Goal: Communication & Community: Connect with others

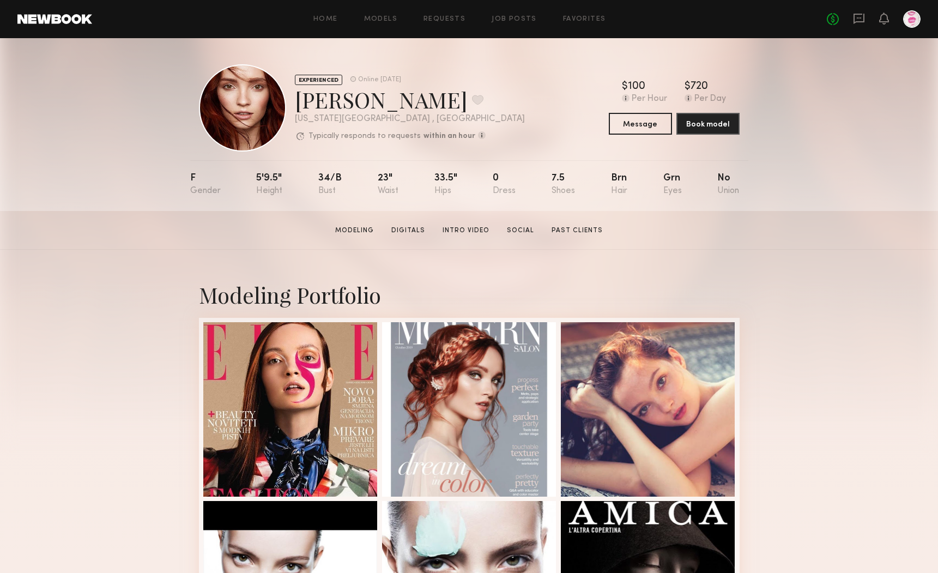
click at [604, 18] on div "Home Models Requests Job Posts Favorites Sign Out" at bounding box center [459, 19] width 734 height 7
click at [598, 19] on link "Favorites" at bounding box center [584, 19] width 43 height 7
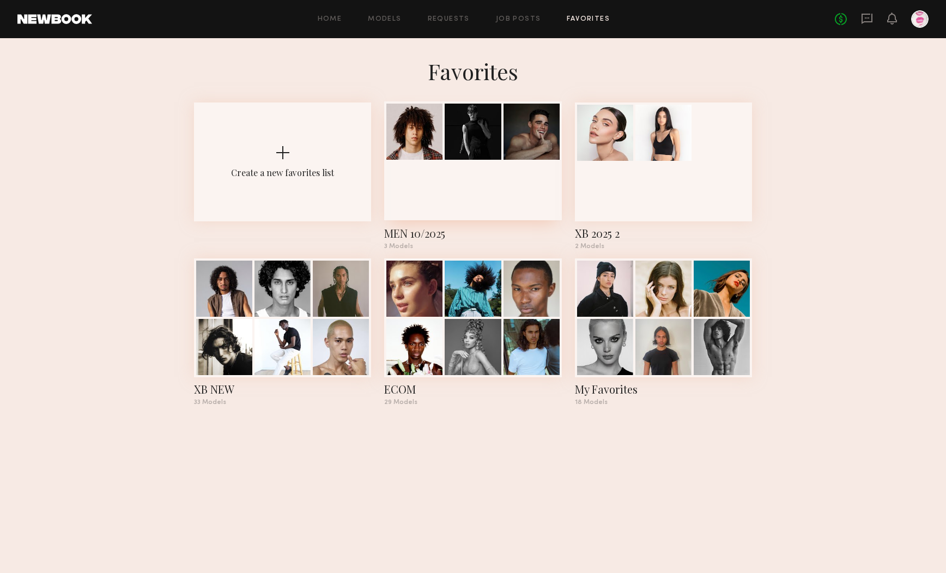
click at [485, 145] on div at bounding box center [473, 132] width 56 height 56
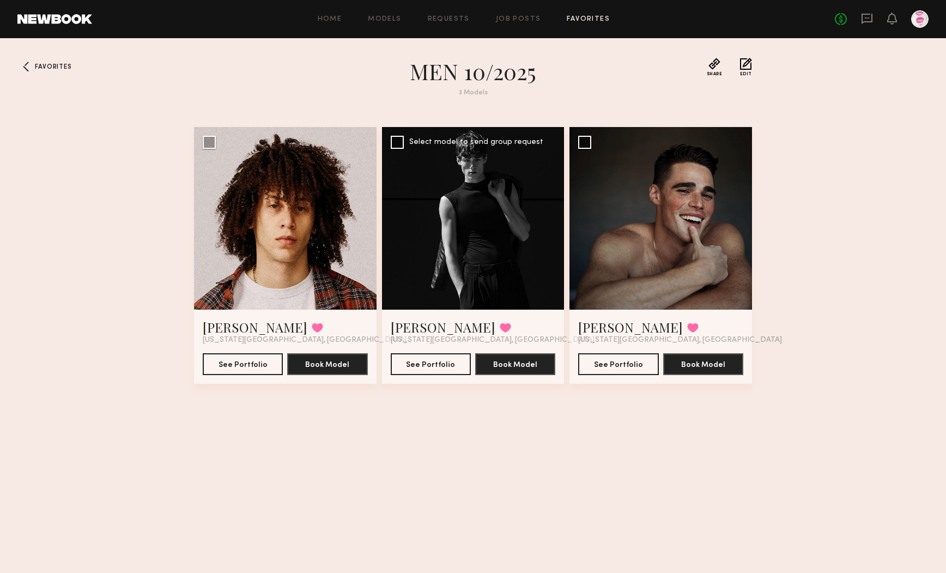
click at [471, 244] on div at bounding box center [473, 218] width 183 height 183
click at [432, 366] on button "See Portfolio" at bounding box center [431, 363] width 80 height 22
click at [486, 247] on div at bounding box center [473, 218] width 183 height 183
click at [430, 362] on button "See Portfolio" at bounding box center [431, 363] width 80 height 22
click at [671, 259] on div at bounding box center [660, 218] width 183 height 183
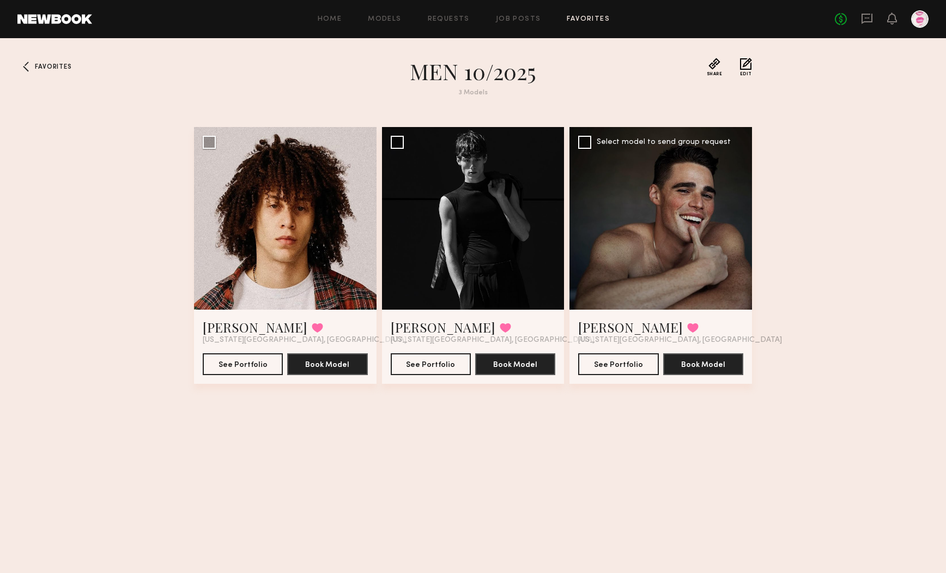
drag, startPoint x: 643, startPoint y: 198, endPoint x: 662, endPoint y: 196, distance: 19.7
click at [643, 198] on div at bounding box center [660, 218] width 183 height 183
click at [701, 235] on div at bounding box center [660, 218] width 183 height 183
click at [629, 360] on button "See Portfolio" at bounding box center [618, 363] width 80 height 22
click at [283, 235] on div at bounding box center [285, 218] width 183 height 183
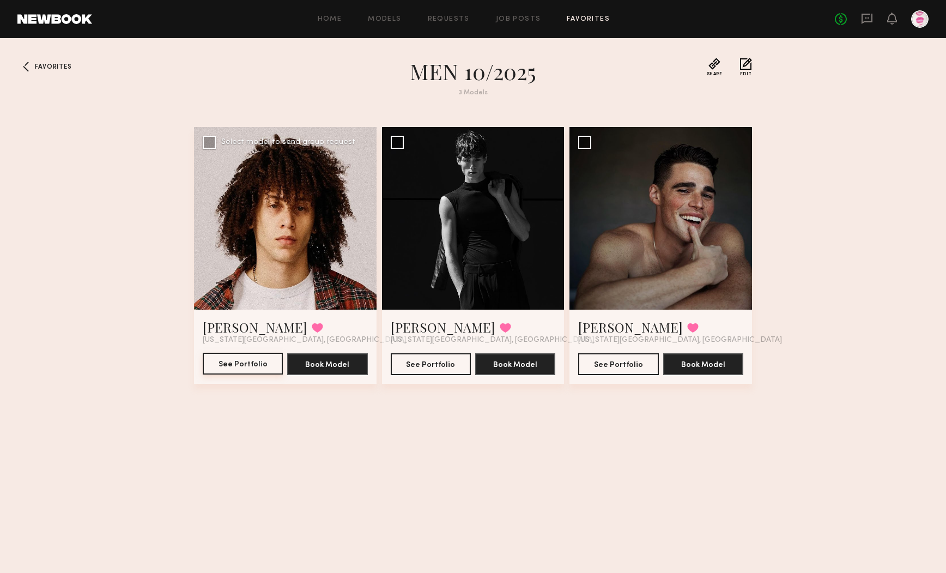
click at [235, 362] on button "See Portfolio" at bounding box center [243, 363] width 80 height 22
click at [693, 263] on div at bounding box center [660, 218] width 183 height 183
click at [626, 362] on button "See Portfolio" at bounding box center [618, 363] width 80 height 22
click at [617, 361] on button "See Portfolio" at bounding box center [618, 363] width 80 height 22
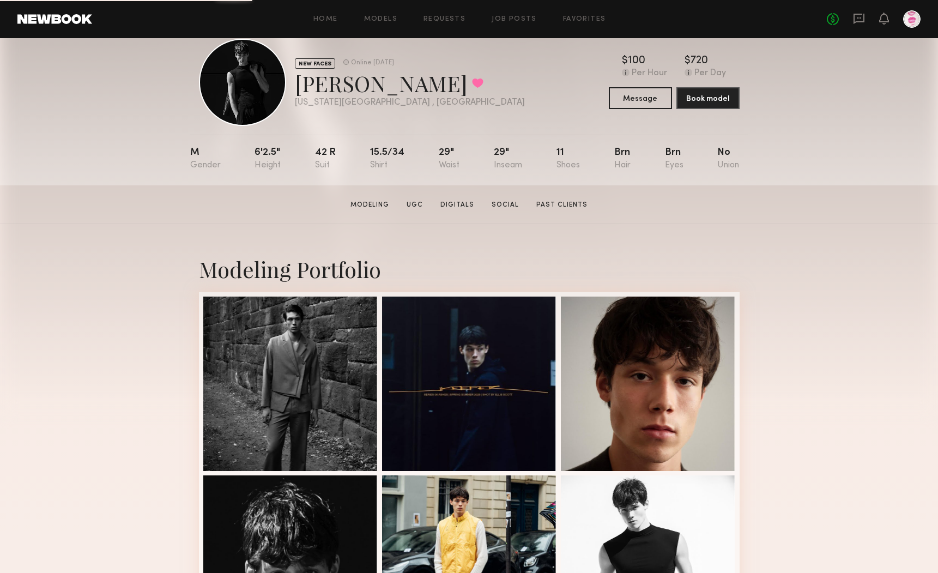
scroll to position [25, 0]
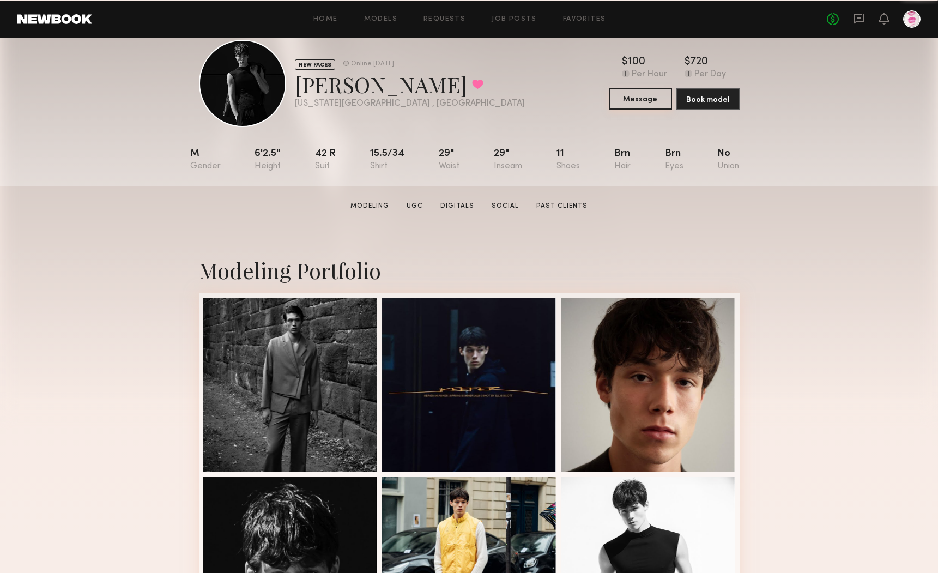
click at [620, 99] on button "Message" at bounding box center [640, 99] width 63 height 22
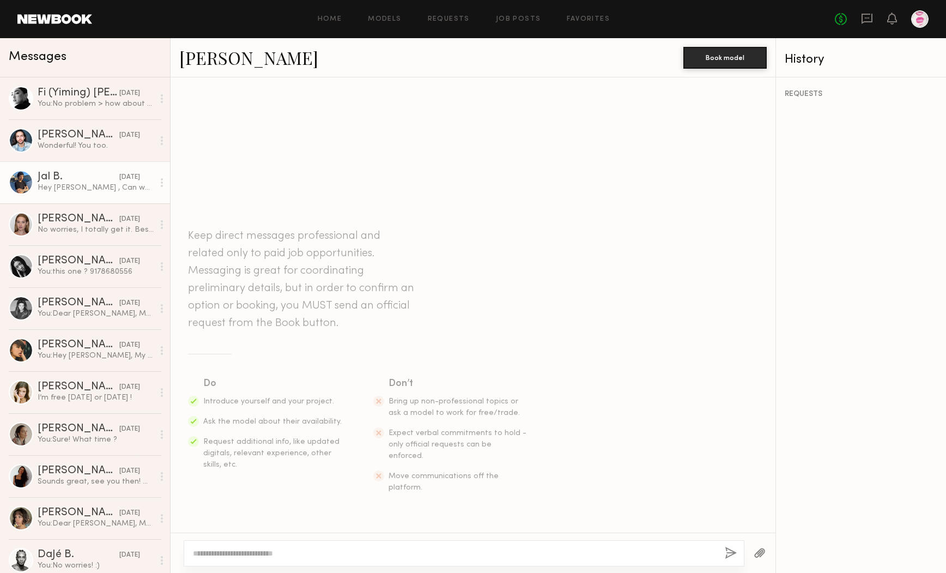
click at [75, 180] on div "Jal B." at bounding box center [79, 177] width 82 height 11
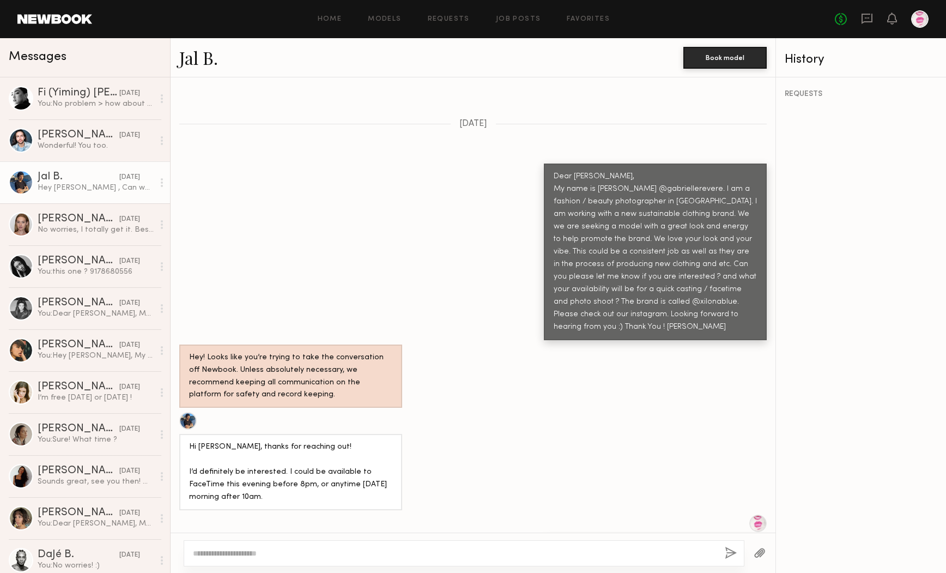
scroll to position [671, 0]
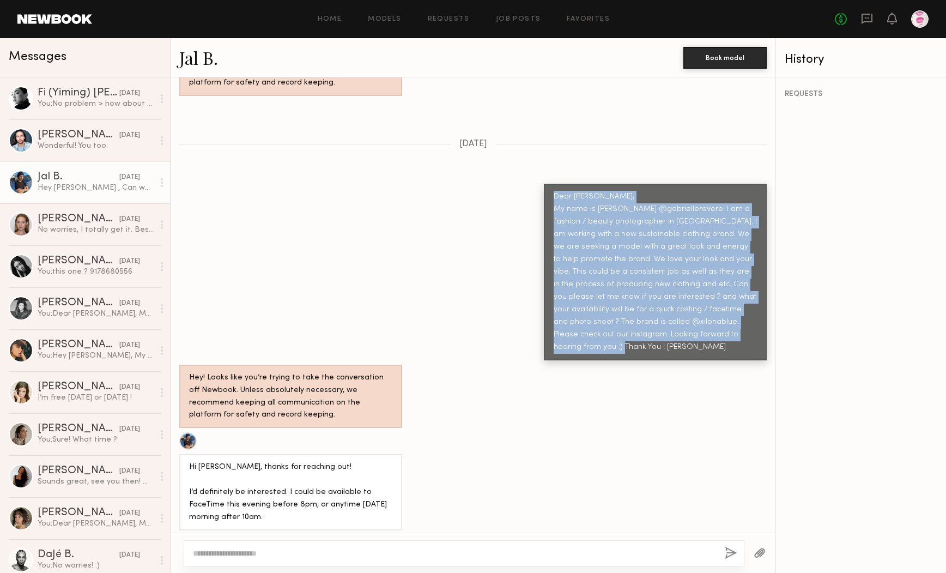
drag, startPoint x: 585, startPoint y: 203, endPoint x: 623, endPoint y: 321, distance: 124.7
click at [623, 321] on div "Dear Jal, My name is Gabrielle Revere @gabriellerevere. I am a fashion / beauty…" at bounding box center [655, 272] width 223 height 176
copy div "Dear Jal, My name is Gabrielle Revere @gabriellerevere. I am a fashion / beauty…"
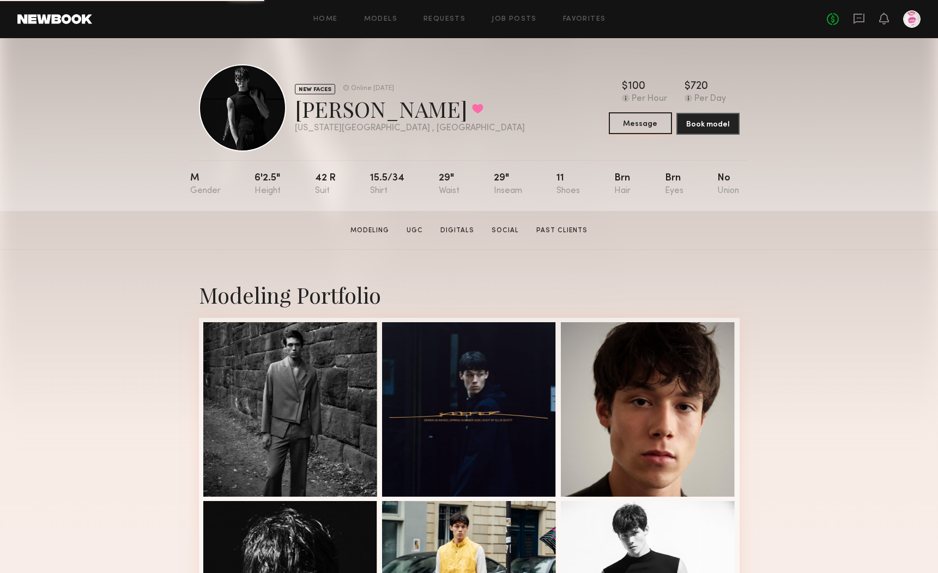
click at [636, 124] on button "Message" at bounding box center [640, 123] width 63 height 22
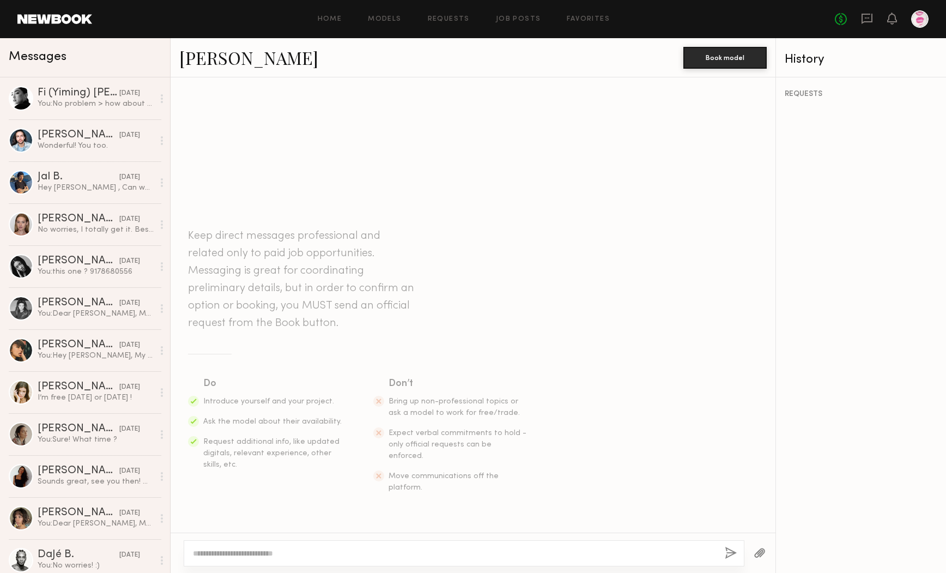
click at [260, 553] on textarea at bounding box center [454, 553] width 523 height 11
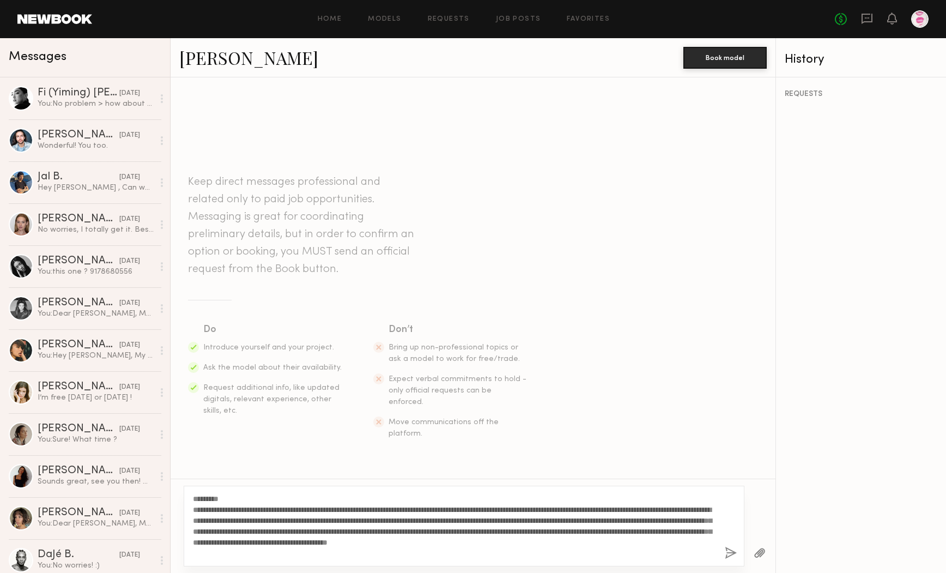
drag, startPoint x: 215, startPoint y: 498, endPoint x: 221, endPoint y: 498, distance: 6.6
click at [221, 498] on textarea "**********" at bounding box center [454, 525] width 523 height 65
type textarea "**********"
click at [728, 552] on button "button" at bounding box center [731, 553] width 12 height 14
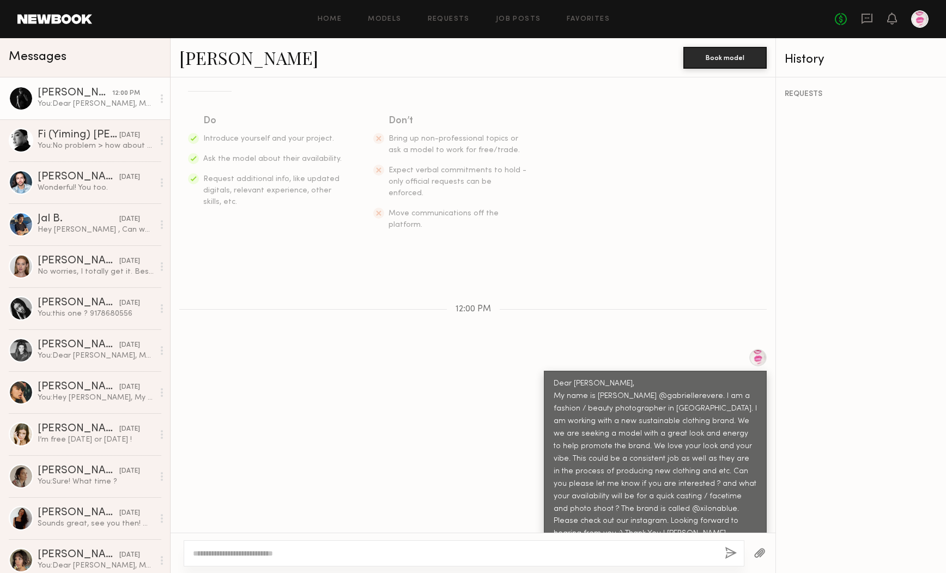
scroll to position [220, 0]
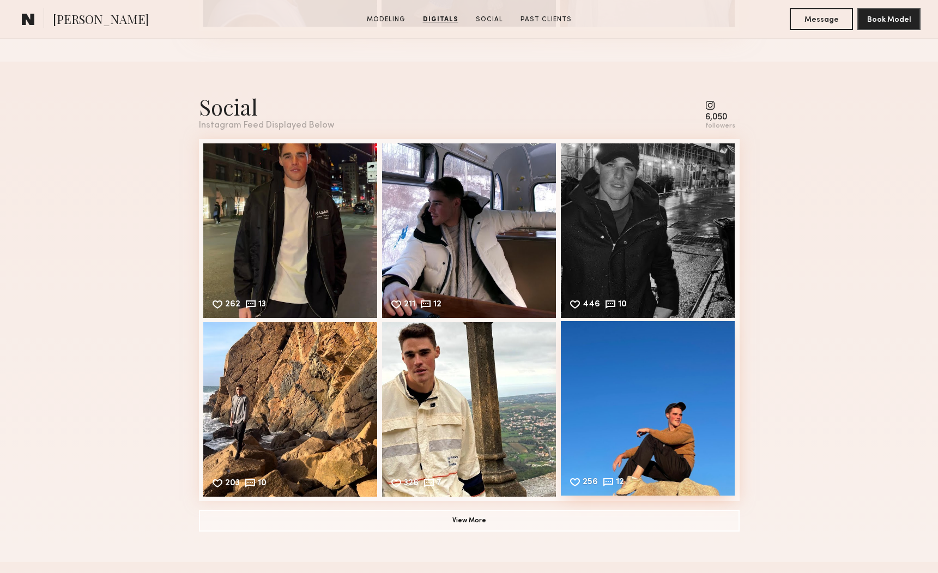
scroll to position [1467, 0]
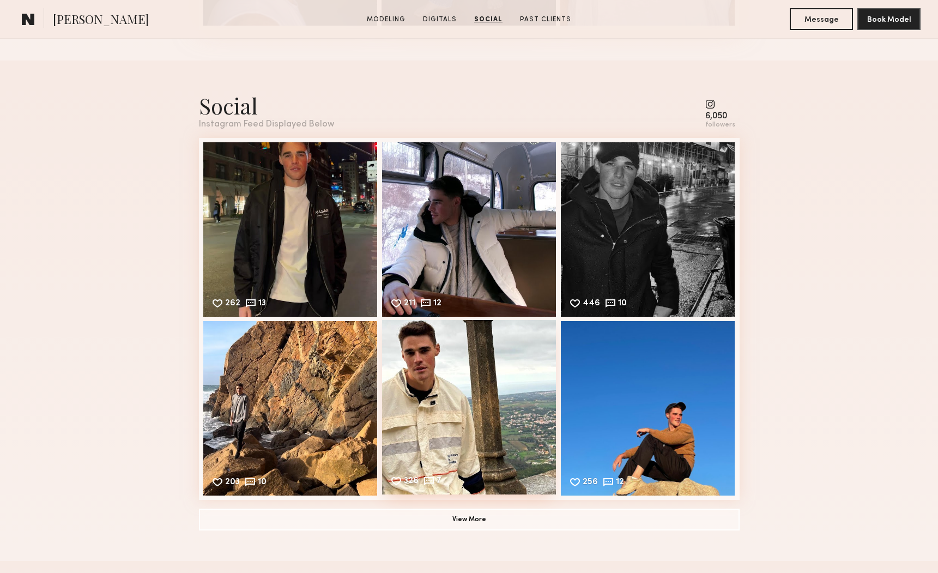
click at [491, 406] on div "326 7 Likes & comments displayed to show model’s engagement" at bounding box center [469, 407] width 174 height 174
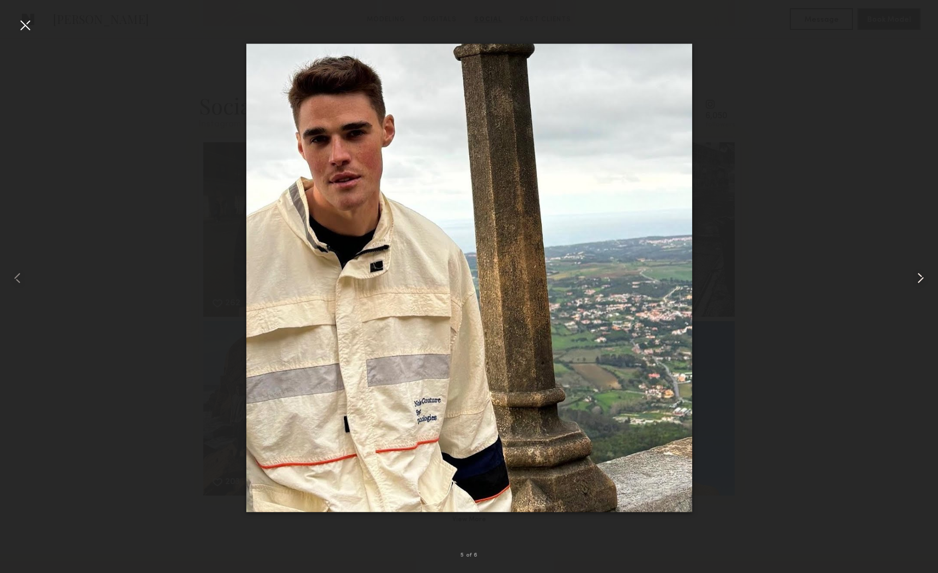
click at [921, 276] on common-icon at bounding box center [919, 277] width 17 height 17
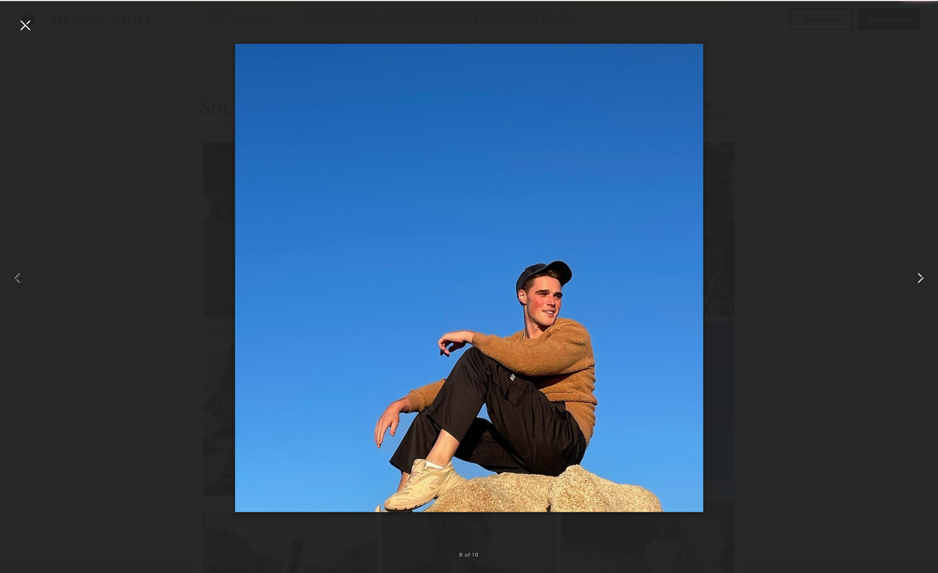
click at [921, 276] on common-icon at bounding box center [919, 277] width 17 height 17
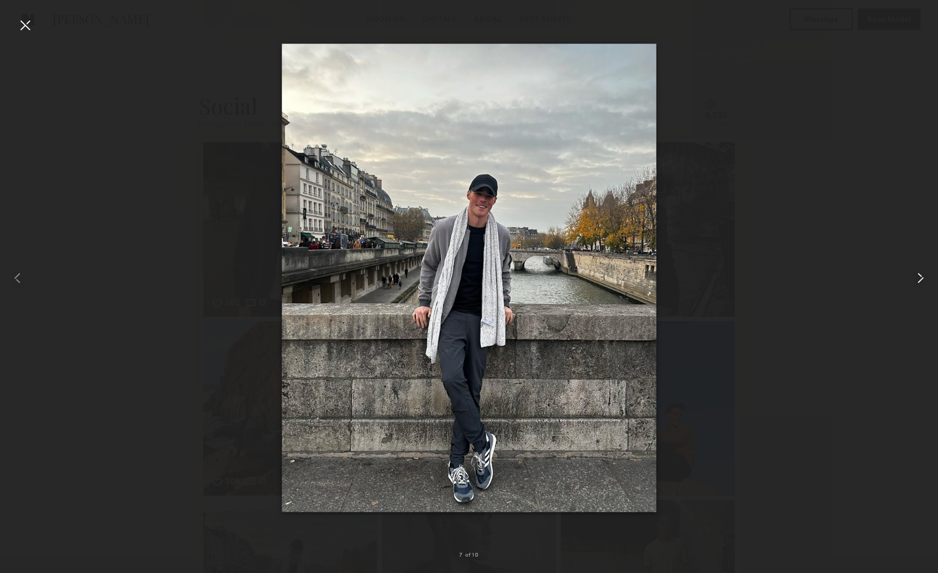
click at [921, 276] on common-icon at bounding box center [919, 277] width 17 height 17
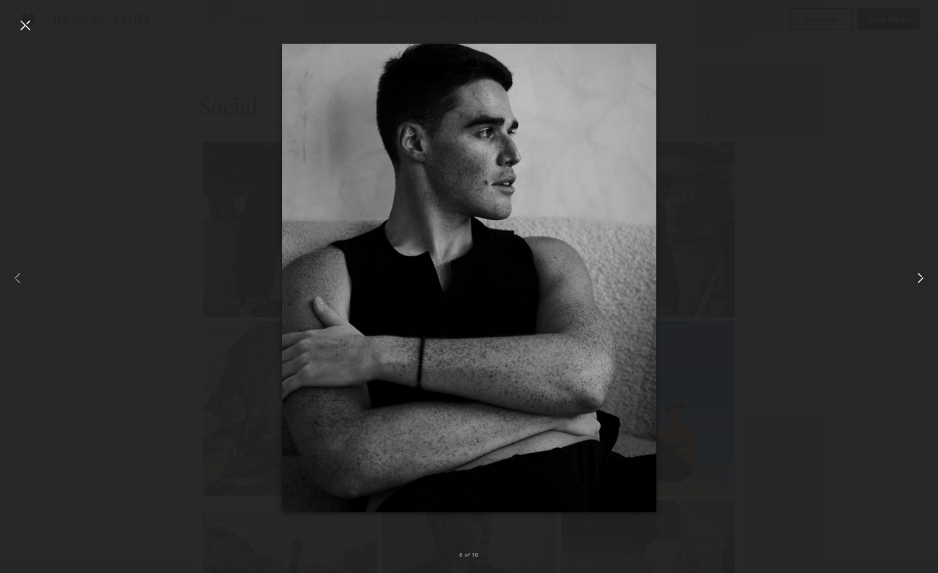
click at [921, 276] on common-icon at bounding box center [919, 277] width 17 height 17
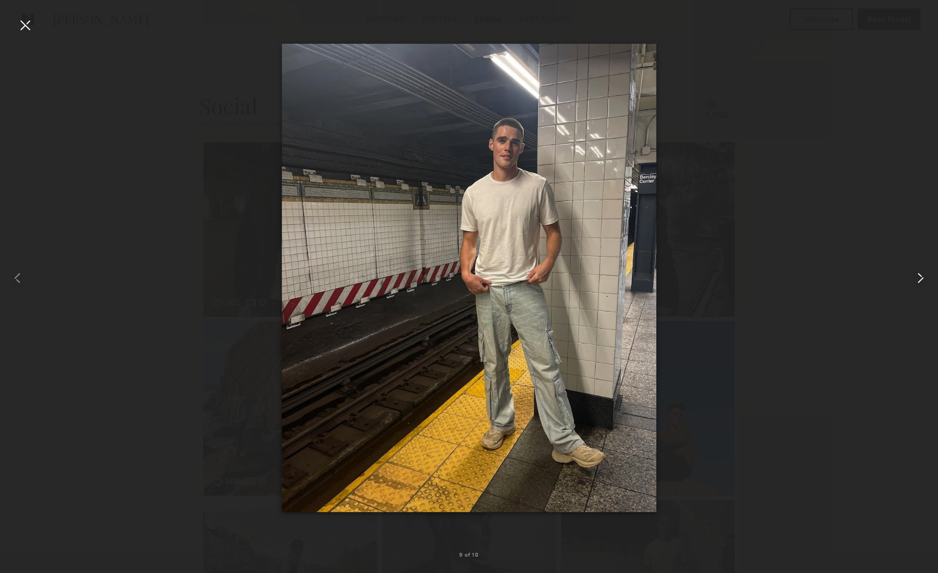
click at [921, 276] on common-icon at bounding box center [919, 277] width 17 height 17
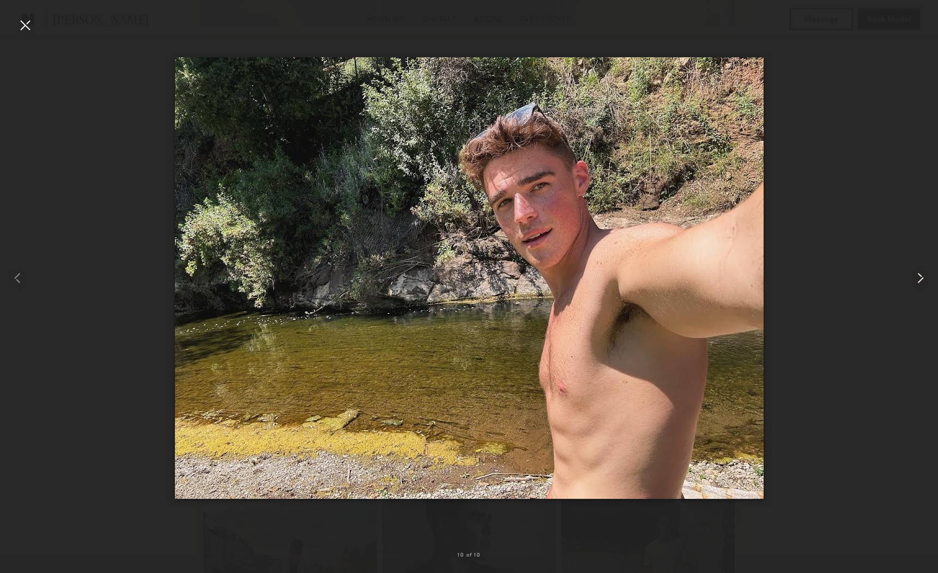
click at [921, 276] on common-icon at bounding box center [919, 277] width 17 height 17
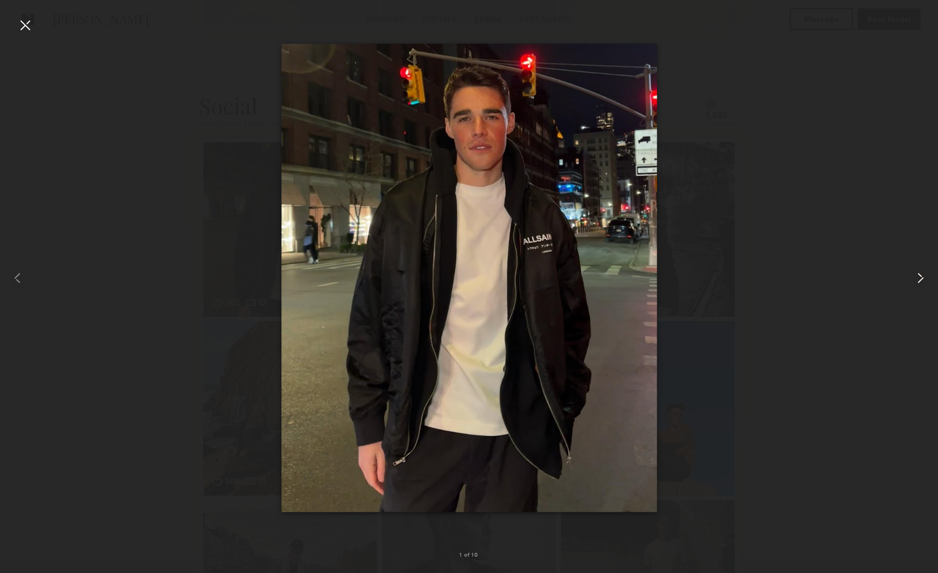
click at [921, 276] on common-icon at bounding box center [919, 277] width 17 height 17
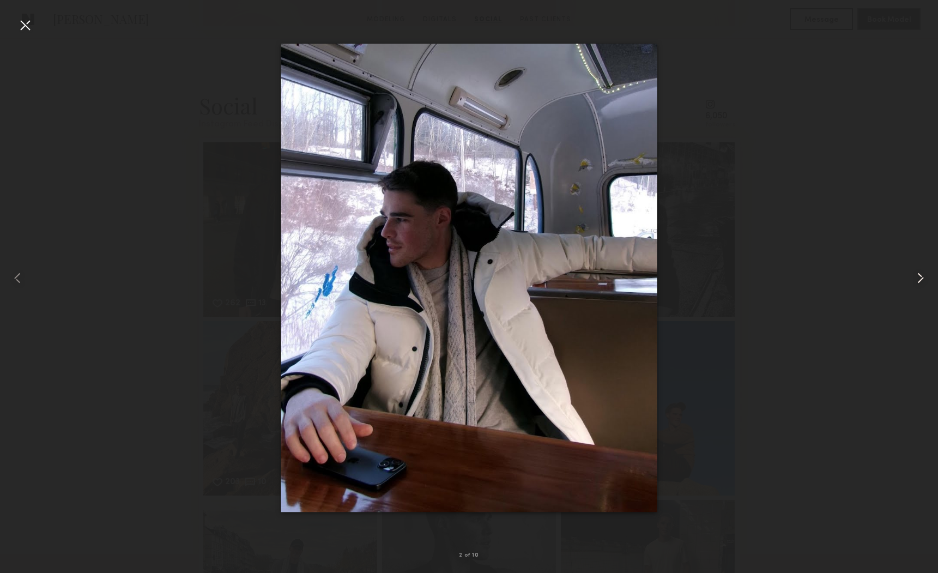
click at [921, 276] on common-icon at bounding box center [919, 277] width 17 height 17
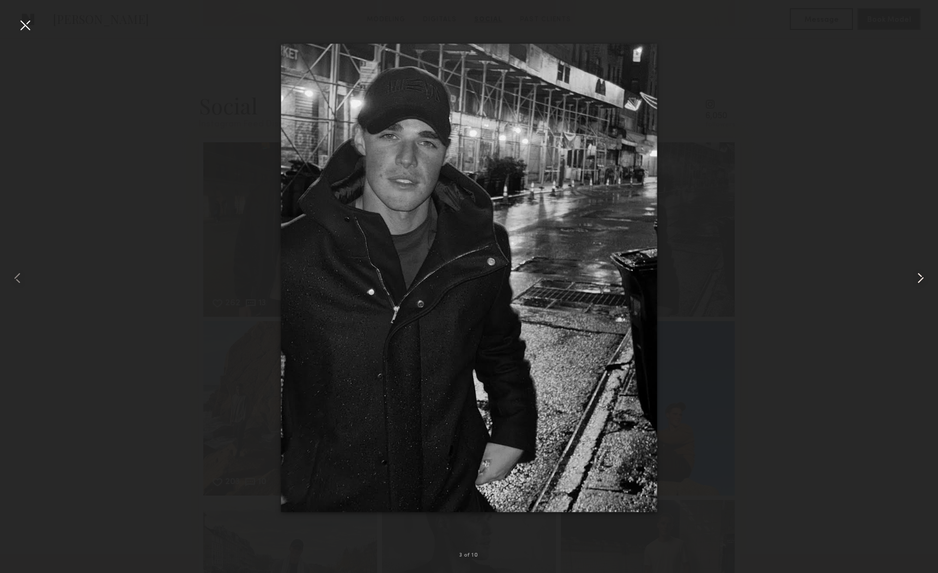
click at [921, 276] on common-icon at bounding box center [919, 277] width 17 height 17
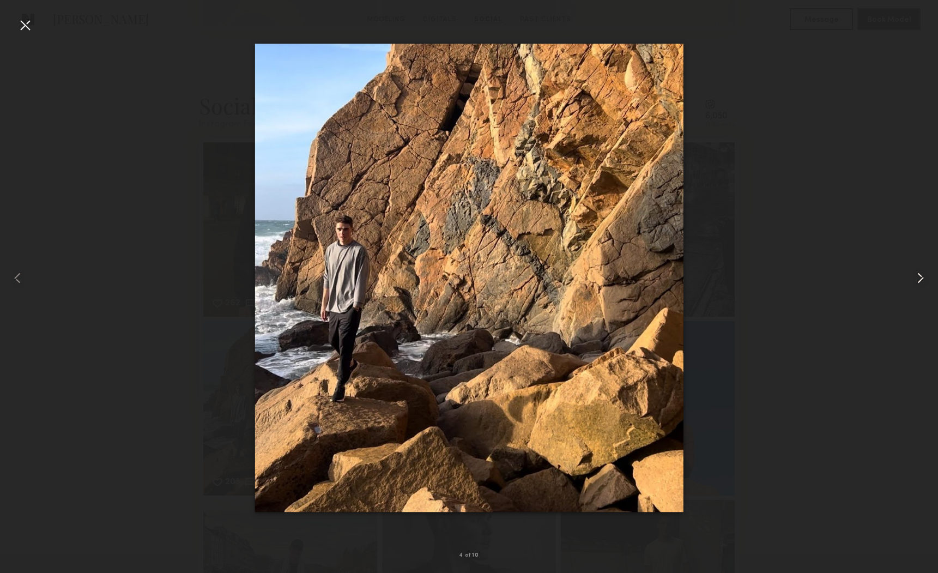
click at [921, 276] on common-icon at bounding box center [919, 277] width 17 height 17
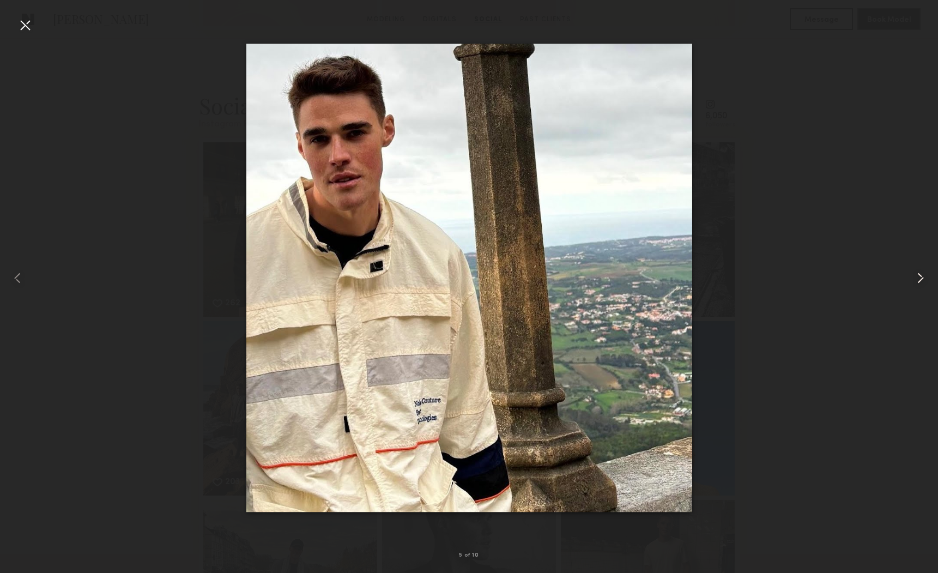
click at [921, 276] on common-icon at bounding box center [919, 277] width 17 height 17
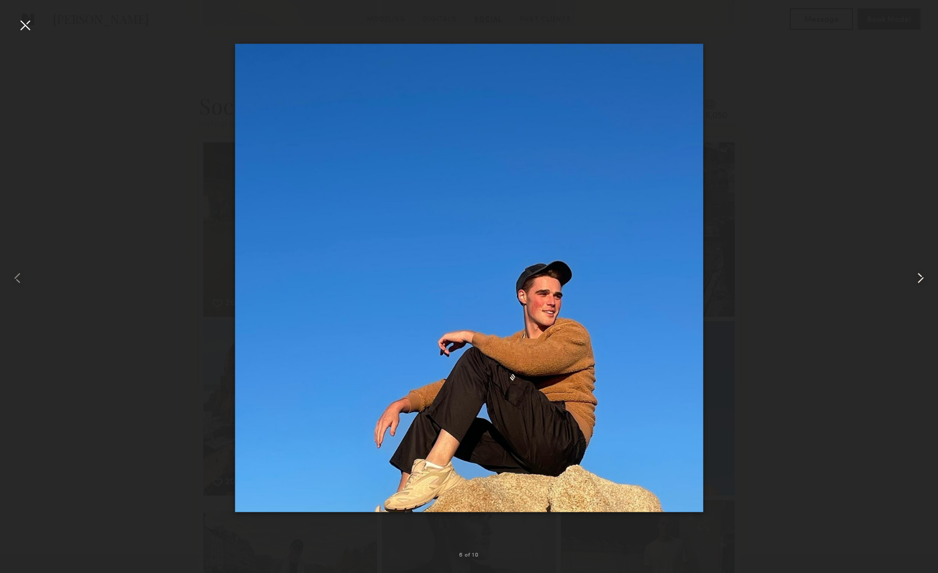
click at [921, 276] on common-icon at bounding box center [919, 277] width 17 height 17
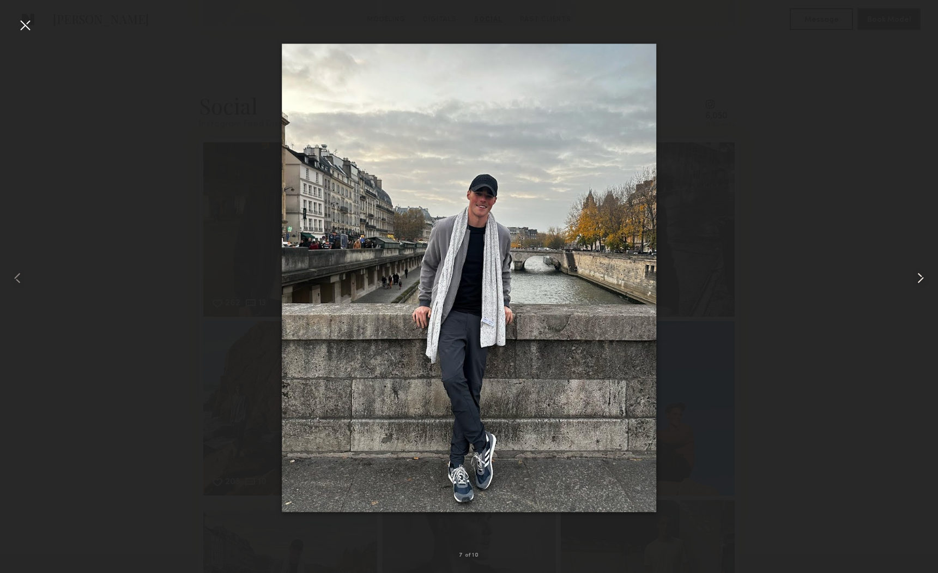
click at [921, 276] on common-icon at bounding box center [919, 277] width 17 height 17
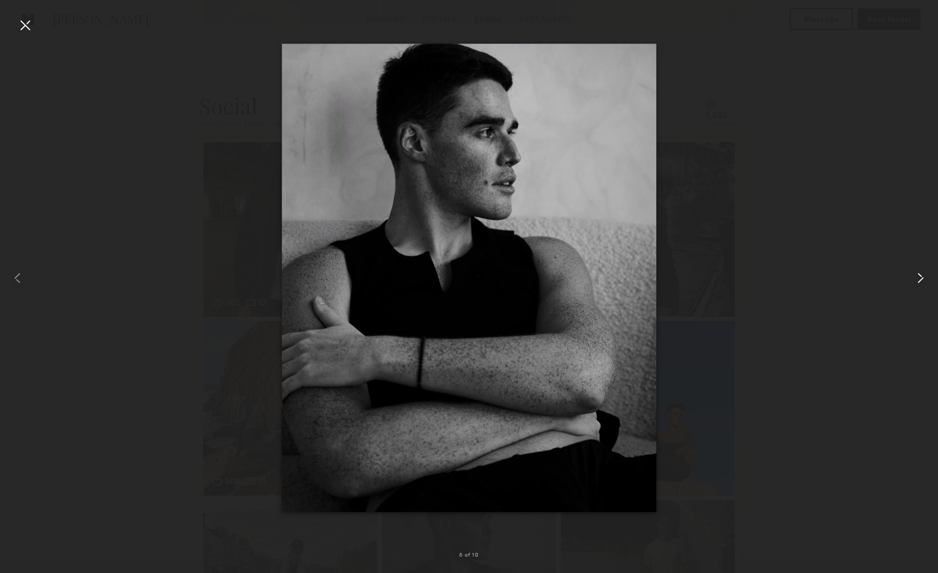
click at [921, 276] on common-icon at bounding box center [919, 277] width 17 height 17
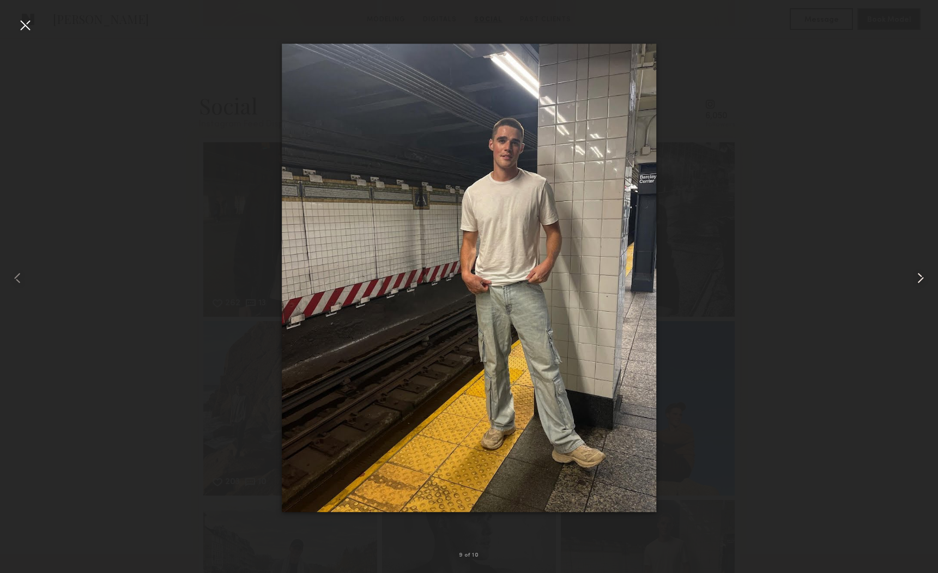
click at [921, 276] on common-icon at bounding box center [919, 277] width 17 height 17
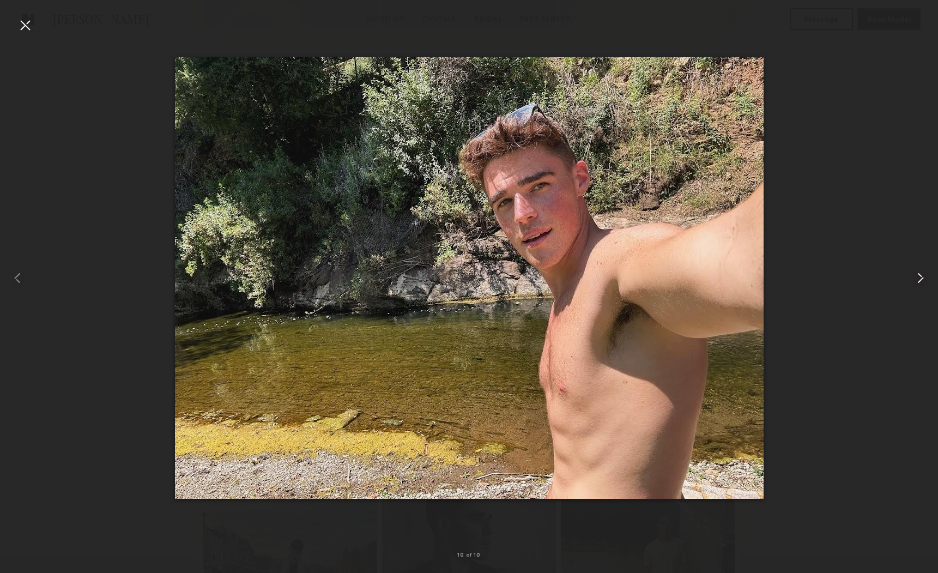
click at [921, 276] on common-icon at bounding box center [919, 277] width 17 height 17
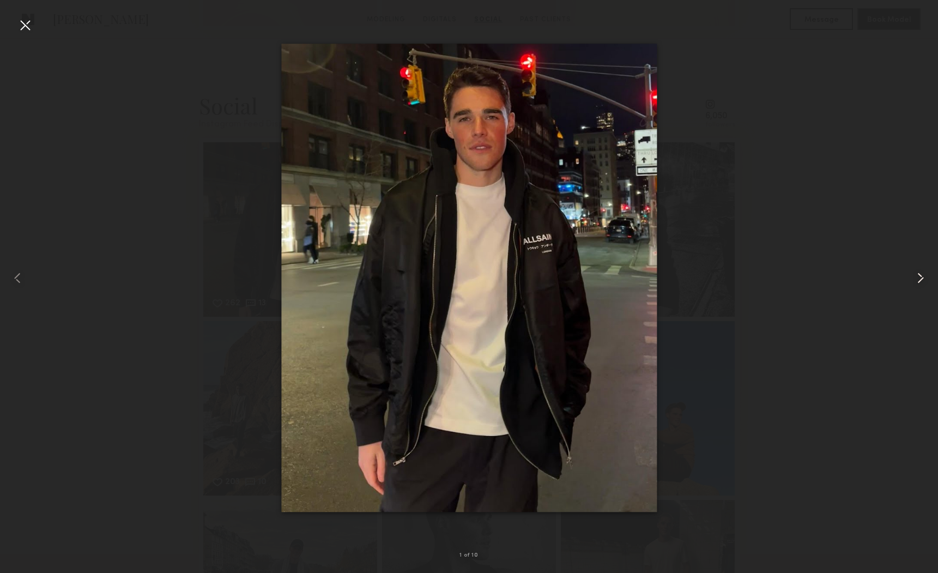
click at [921, 276] on common-icon at bounding box center [919, 277] width 17 height 17
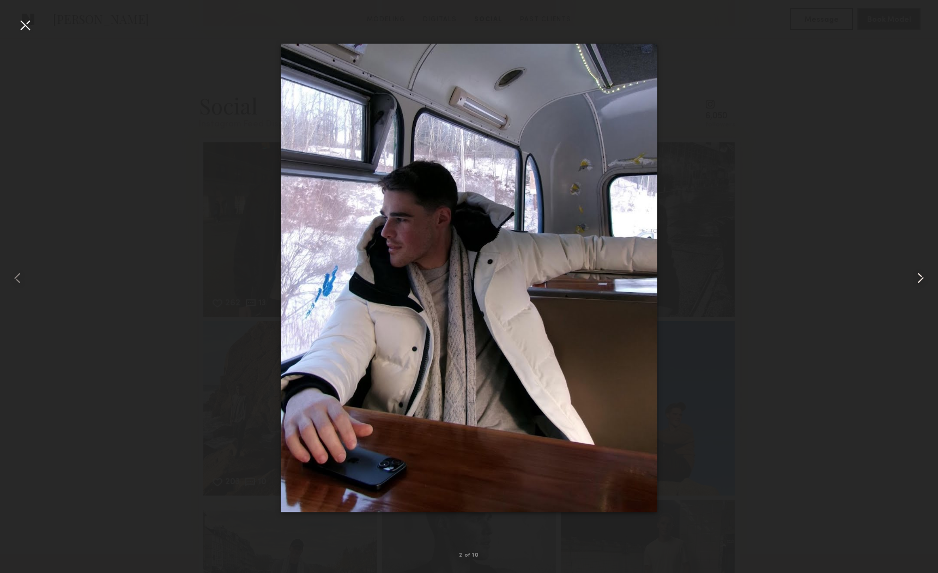
click at [921, 276] on common-icon at bounding box center [919, 277] width 17 height 17
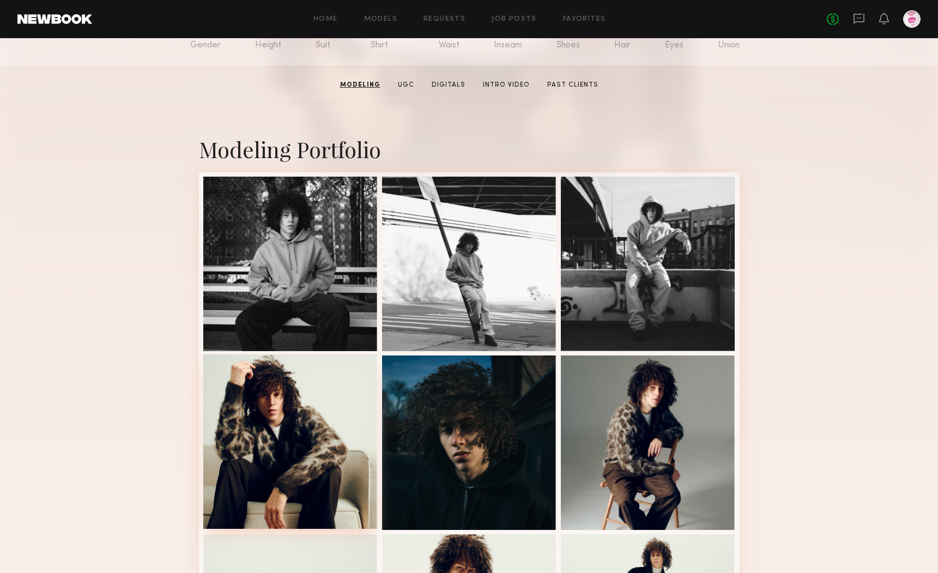
click at [332, 375] on div at bounding box center [290, 441] width 174 height 174
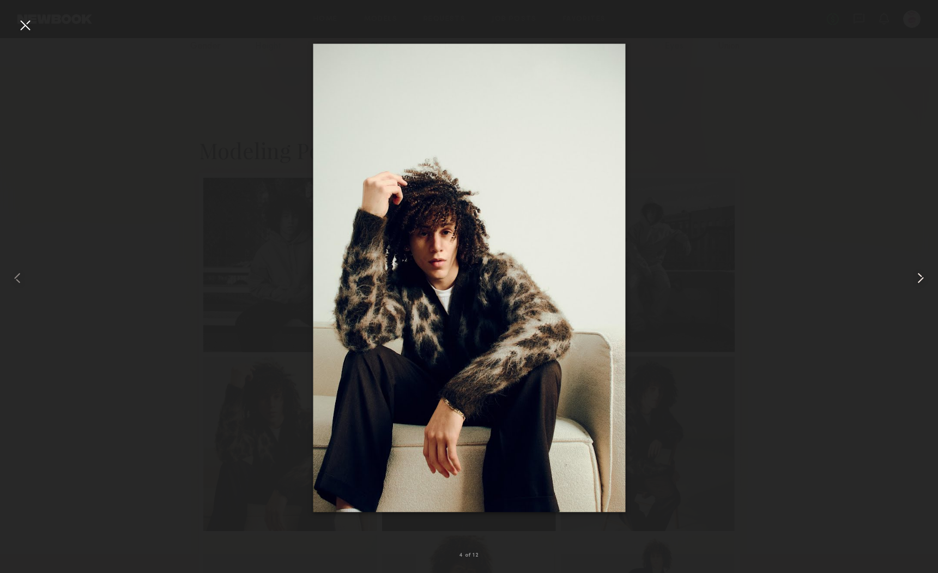
click at [922, 276] on common-icon at bounding box center [919, 277] width 17 height 17
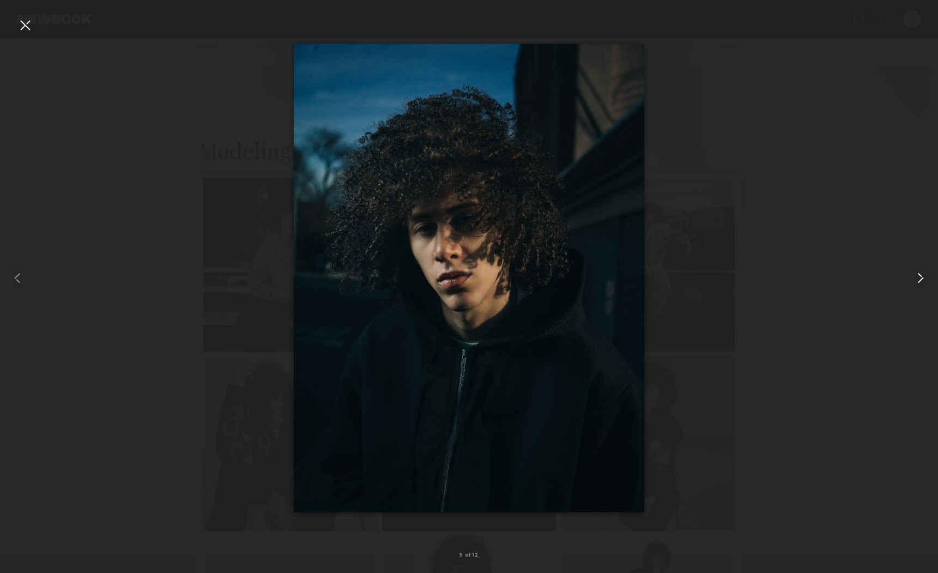
click at [922, 276] on common-icon at bounding box center [919, 277] width 17 height 17
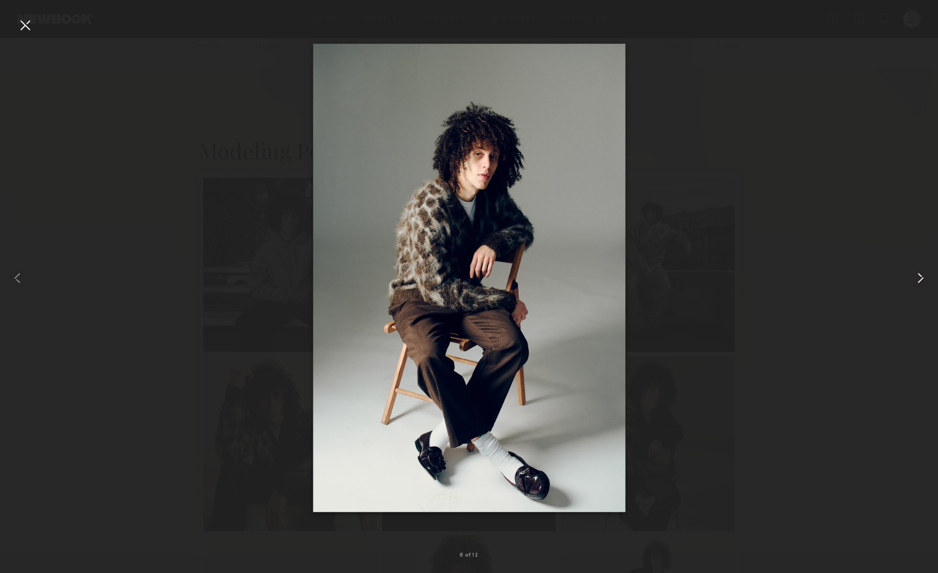
click at [922, 276] on common-icon at bounding box center [919, 277] width 17 height 17
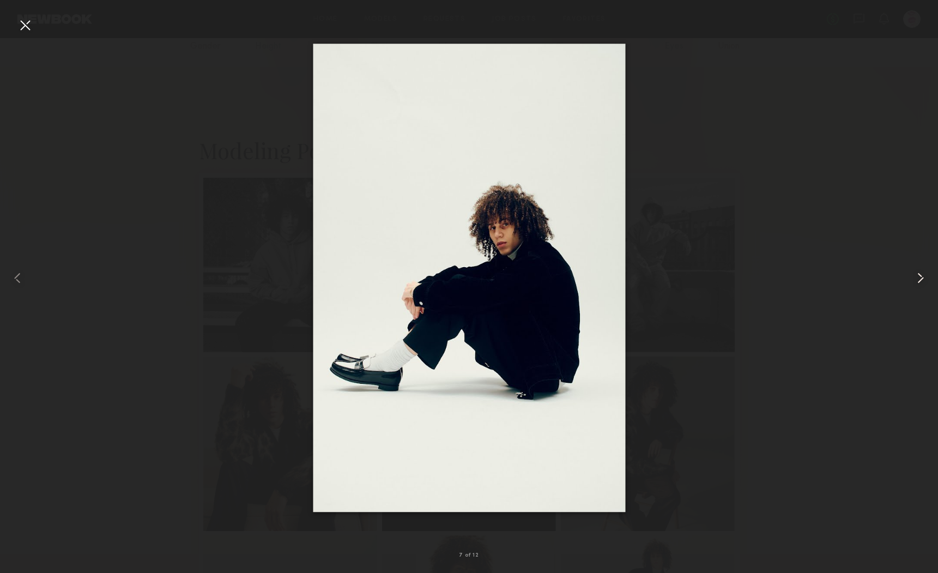
click at [922, 277] on common-icon at bounding box center [919, 277] width 17 height 17
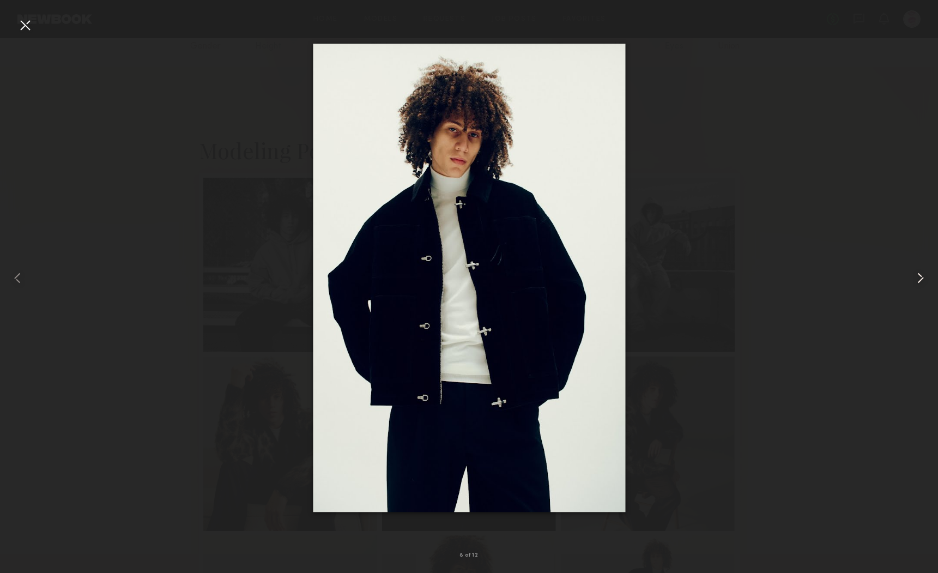
click at [922, 277] on common-icon at bounding box center [919, 277] width 17 height 17
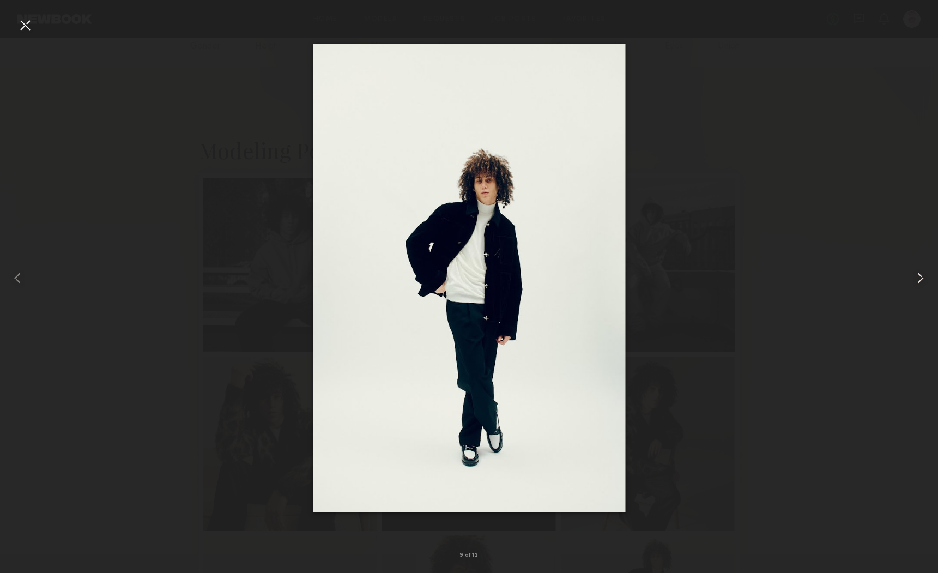
click at [922, 277] on common-icon at bounding box center [919, 277] width 17 height 17
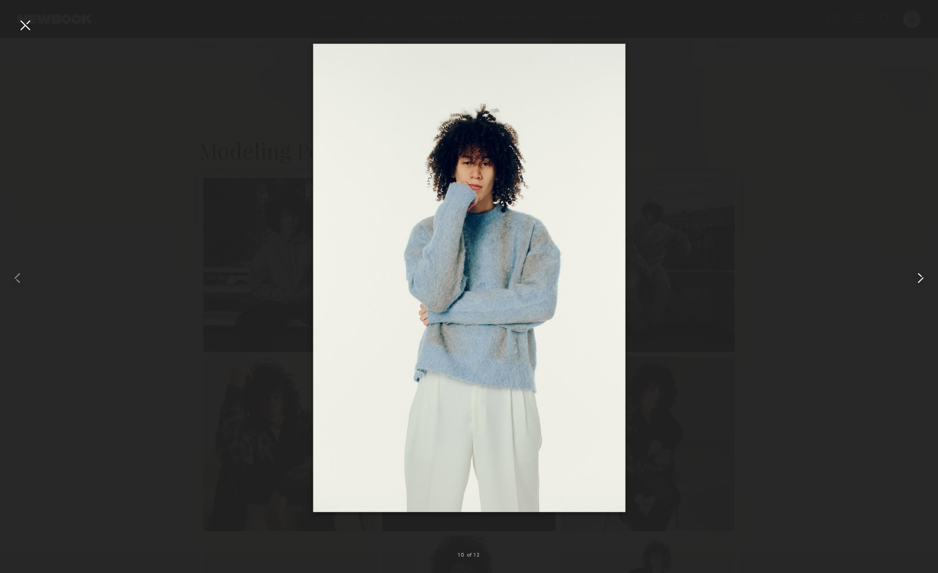
click at [921, 277] on common-icon at bounding box center [919, 277] width 17 height 17
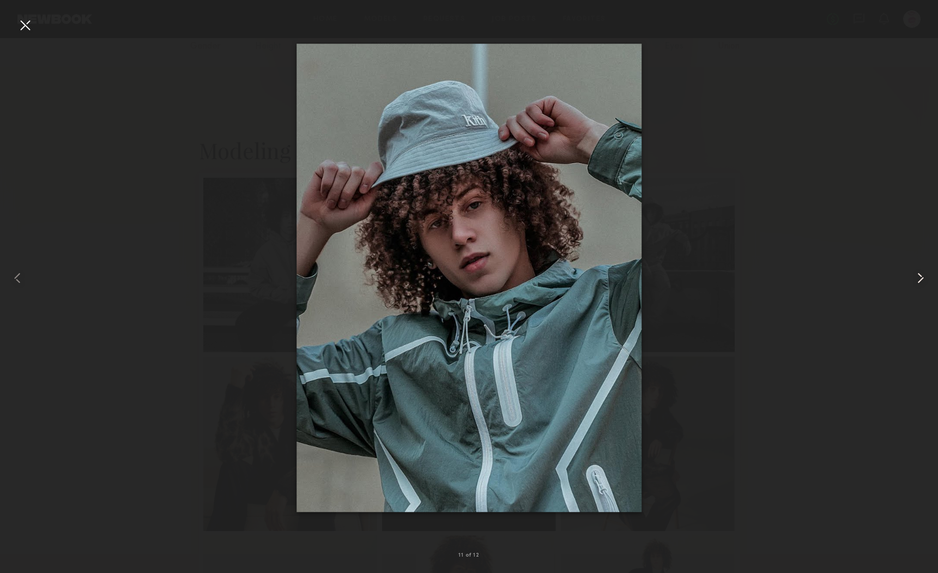
click at [921, 277] on common-icon at bounding box center [919, 277] width 17 height 17
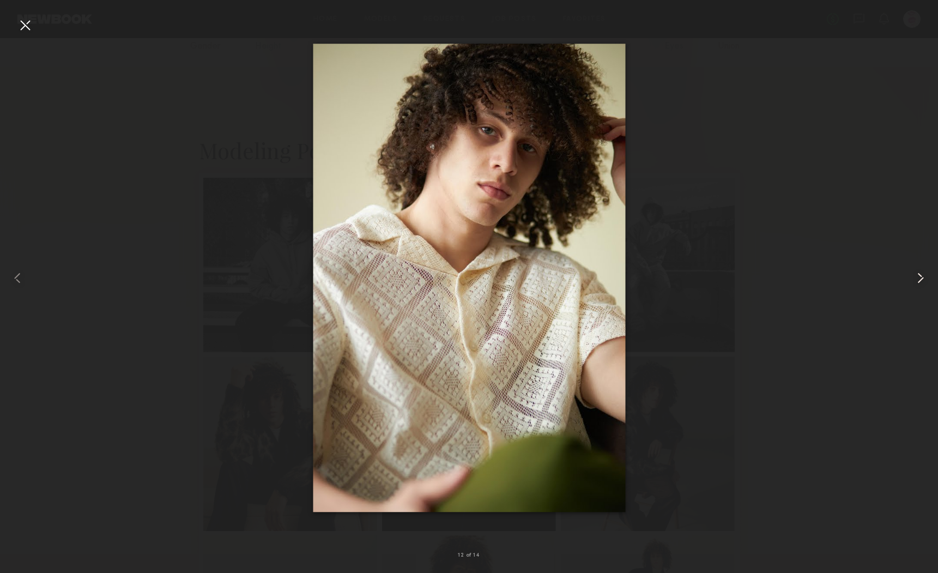
click at [921, 277] on common-icon at bounding box center [919, 277] width 17 height 17
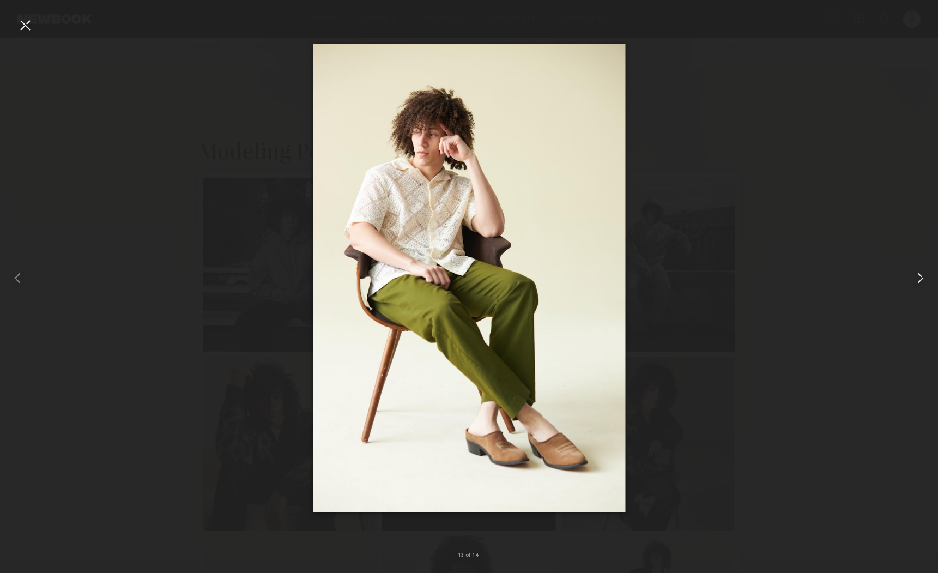
click at [921, 277] on common-icon at bounding box center [919, 277] width 17 height 17
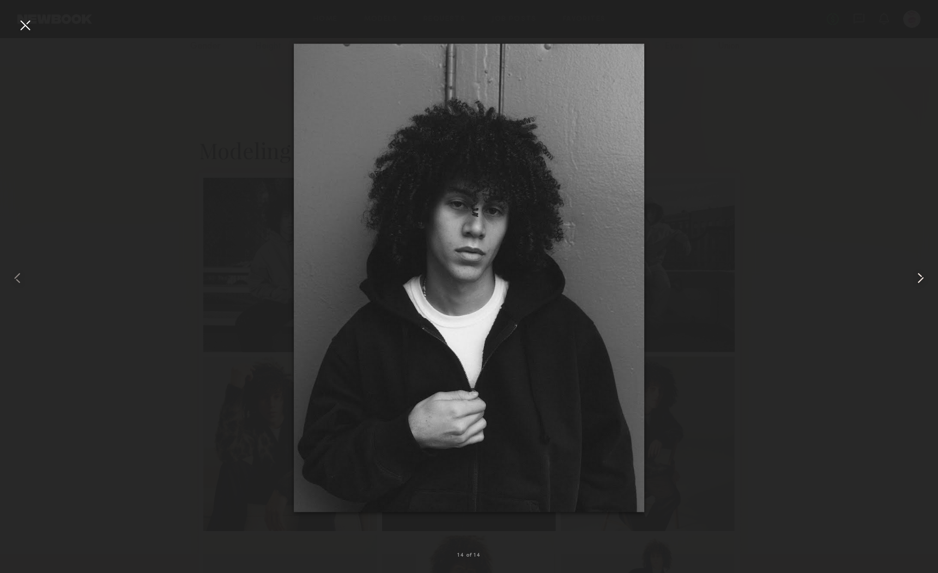
click at [921, 277] on common-icon at bounding box center [919, 277] width 17 height 17
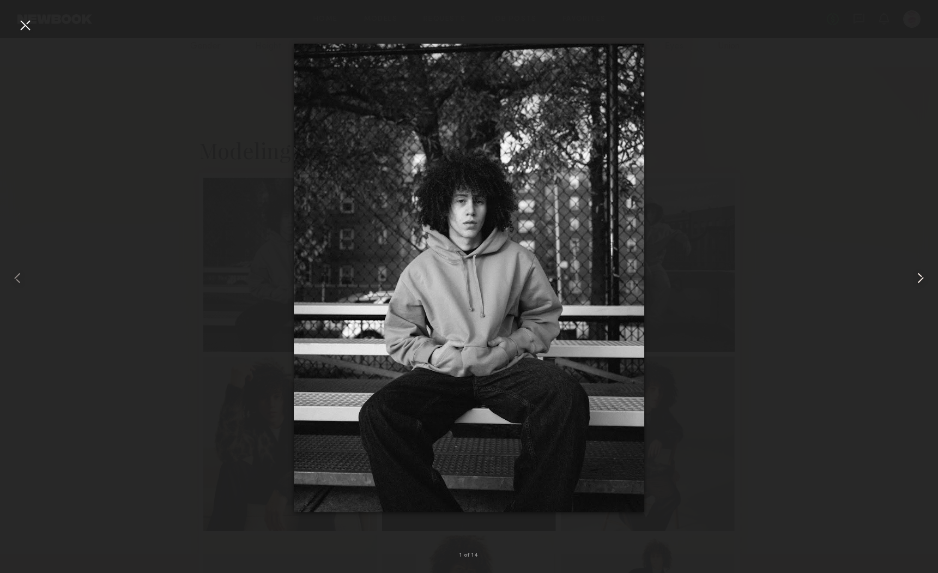
click at [921, 277] on common-icon at bounding box center [919, 277] width 17 height 17
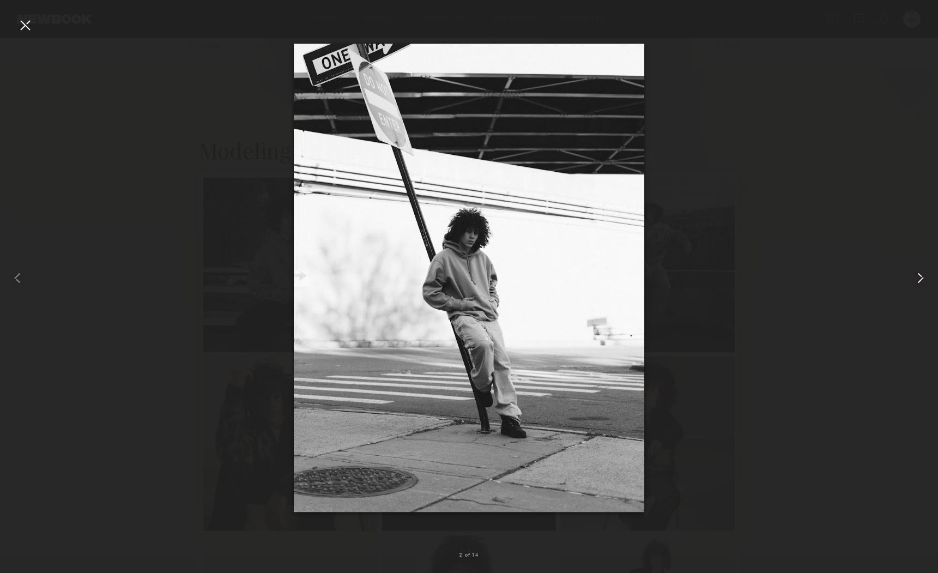
click at [921, 277] on common-icon at bounding box center [919, 277] width 17 height 17
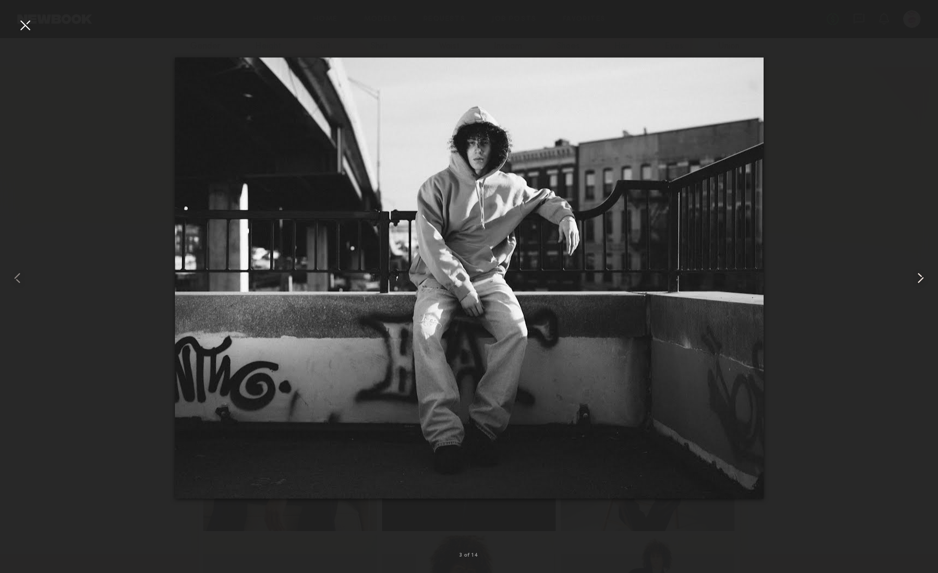
click at [921, 277] on common-icon at bounding box center [919, 277] width 17 height 17
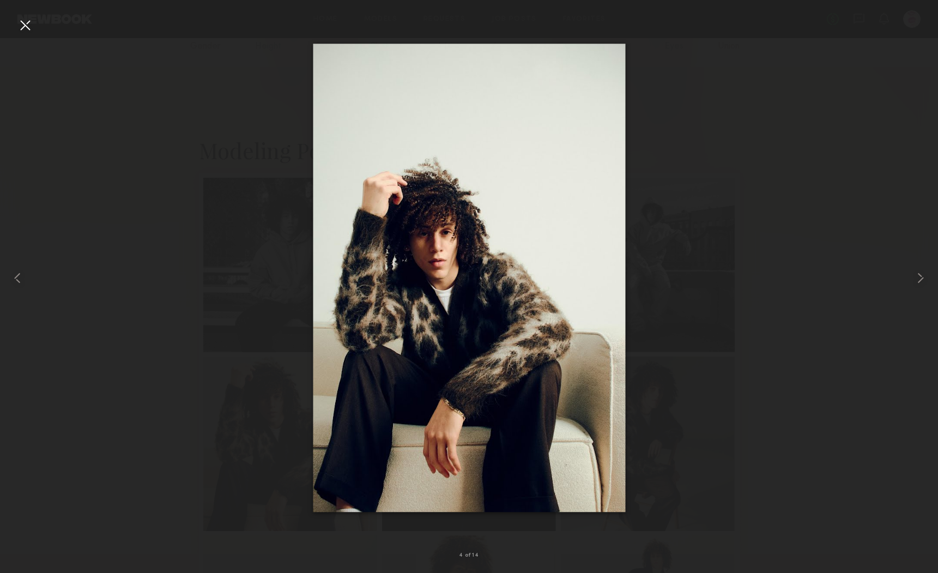
click at [30, 26] on div at bounding box center [24, 24] width 17 height 17
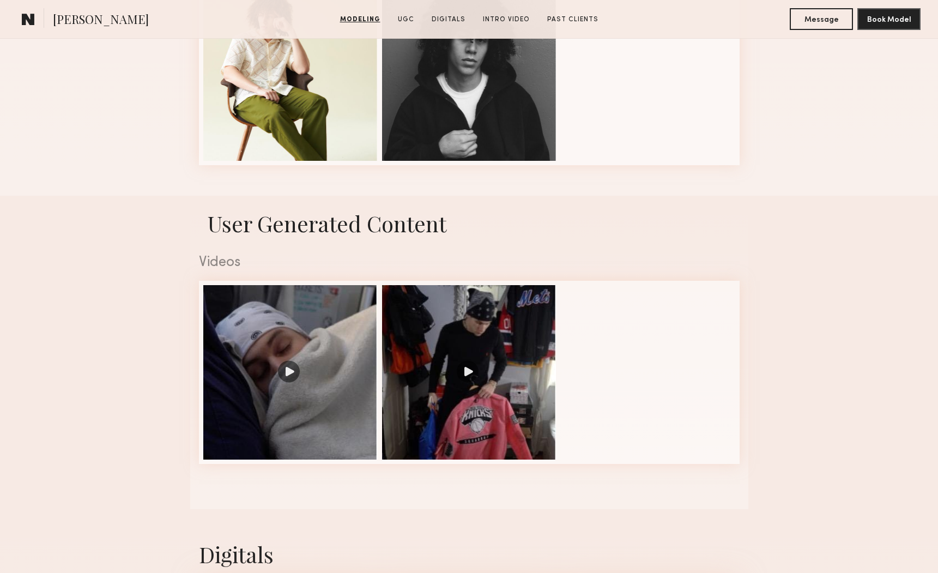
scroll to position [1173, 0]
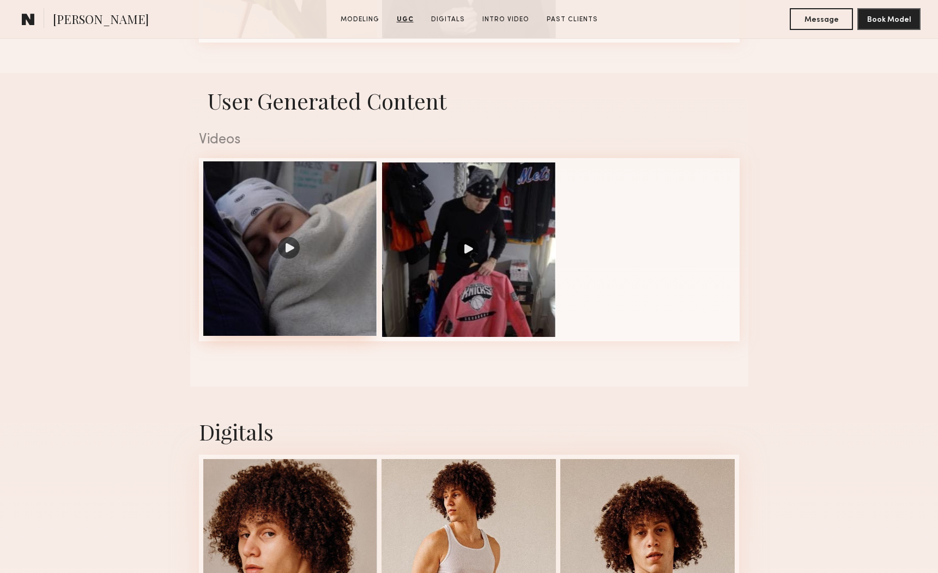
click at [291, 245] on div at bounding box center [290, 248] width 174 height 174
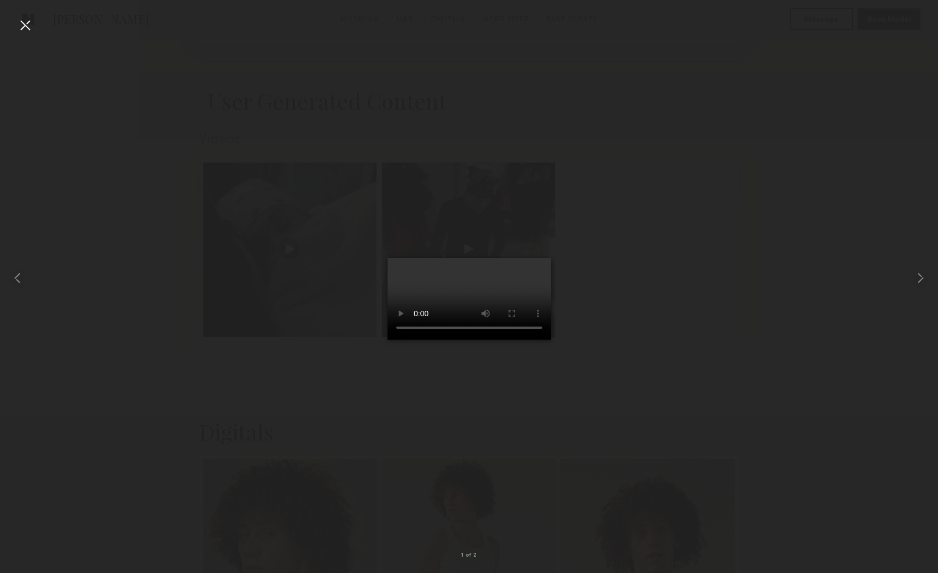
click at [29, 26] on div at bounding box center [24, 24] width 17 height 17
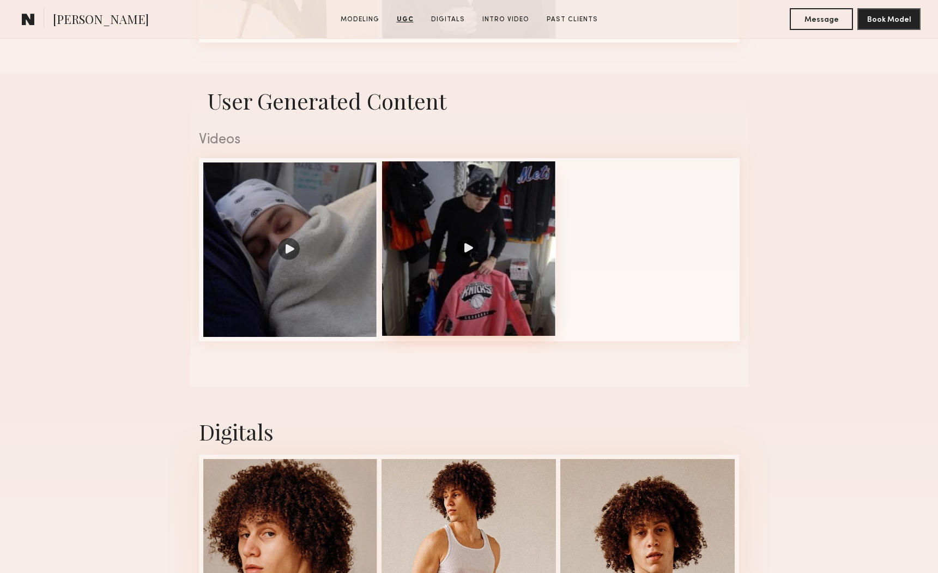
click at [465, 246] on div at bounding box center [469, 248] width 174 height 174
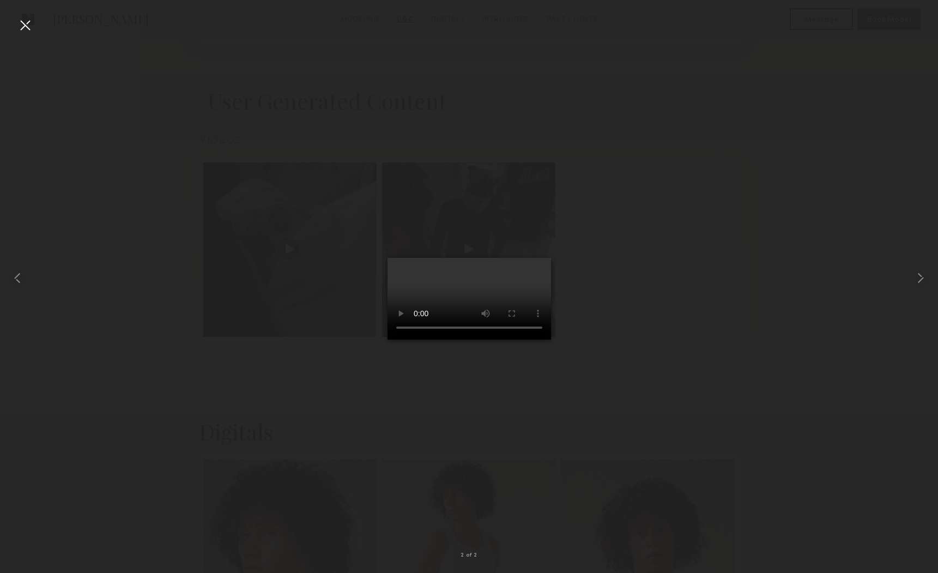
click at [23, 26] on div at bounding box center [24, 24] width 17 height 17
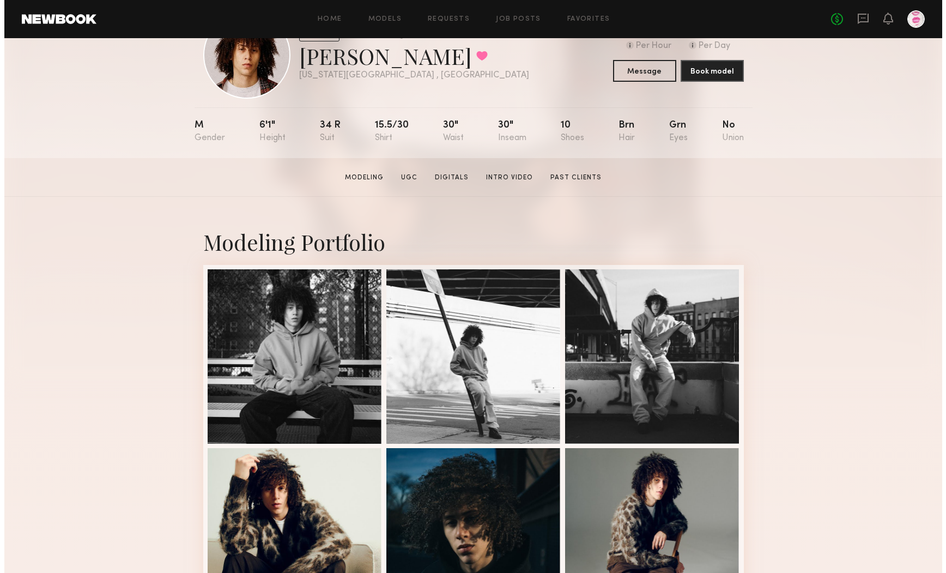
scroll to position [0, 0]
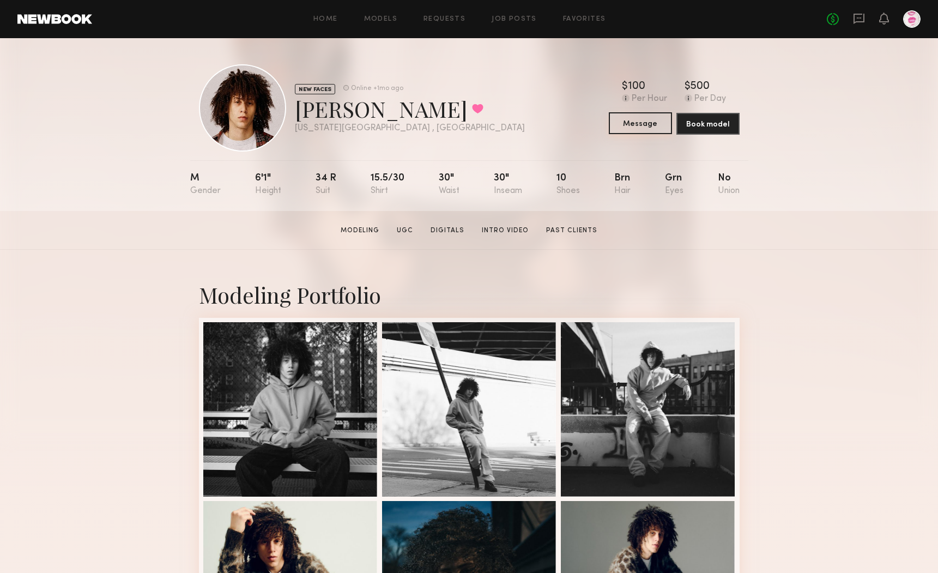
click at [630, 122] on button "Message" at bounding box center [640, 123] width 63 height 22
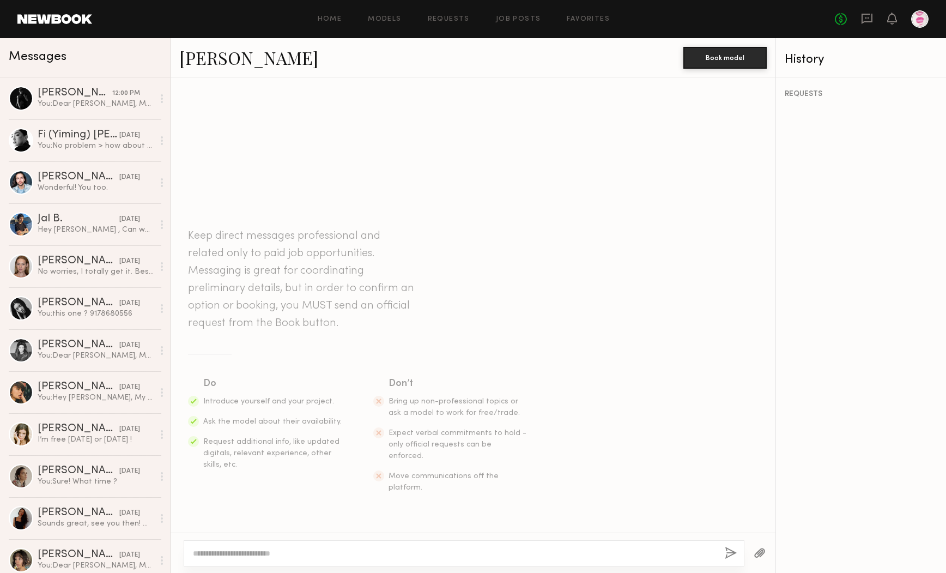
click at [345, 543] on div at bounding box center [464, 553] width 561 height 26
click at [244, 554] on textarea at bounding box center [454, 553] width 523 height 11
paste textarea "**********"
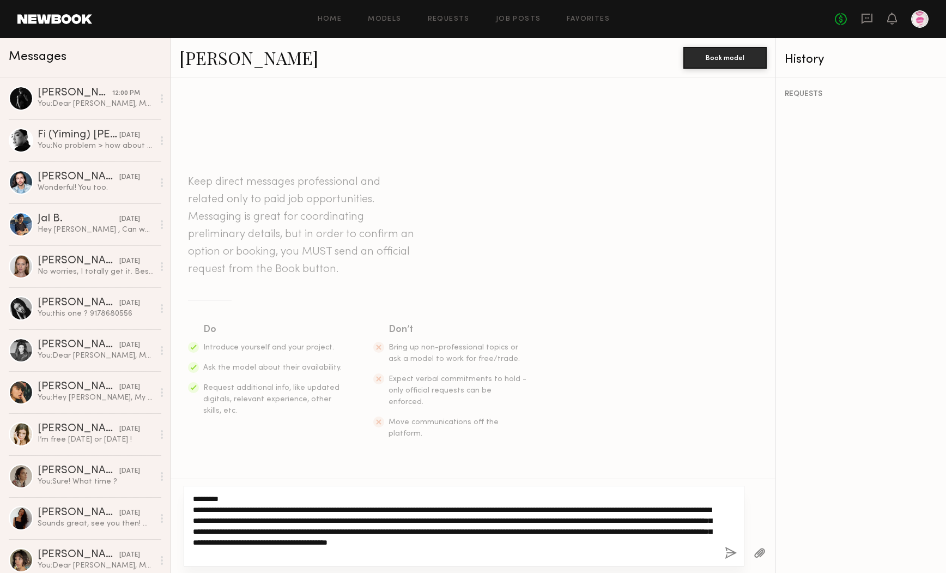
drag, startPoint x: 213, startPoint y: 496, endPoint x: 221, endPoint y: 496, distance: 8.2
click at [221, 496] on textarea "**********" at bounding box center [454, 525] width 523 height 65
drag, startPoint x: 205, startPoint y: 496, endPoint x: 187, endPoint y: 494, distance: 18.6
click at [187, 495] on div "**********" at bounding box center [464, 525] width 561 height 81
type textarea "**********"
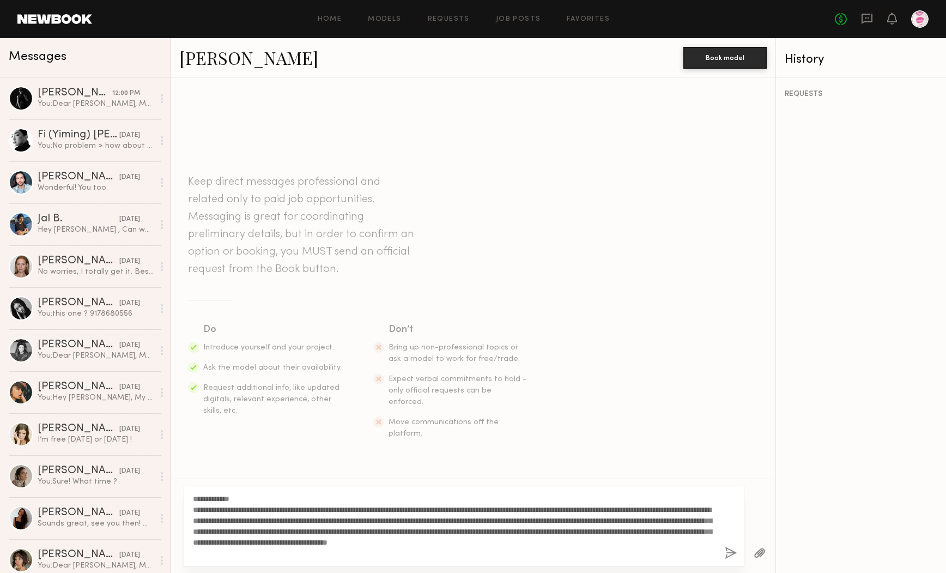
click at [728, 550] on button "button" at bounding box center [731, 553] width 12 height 14
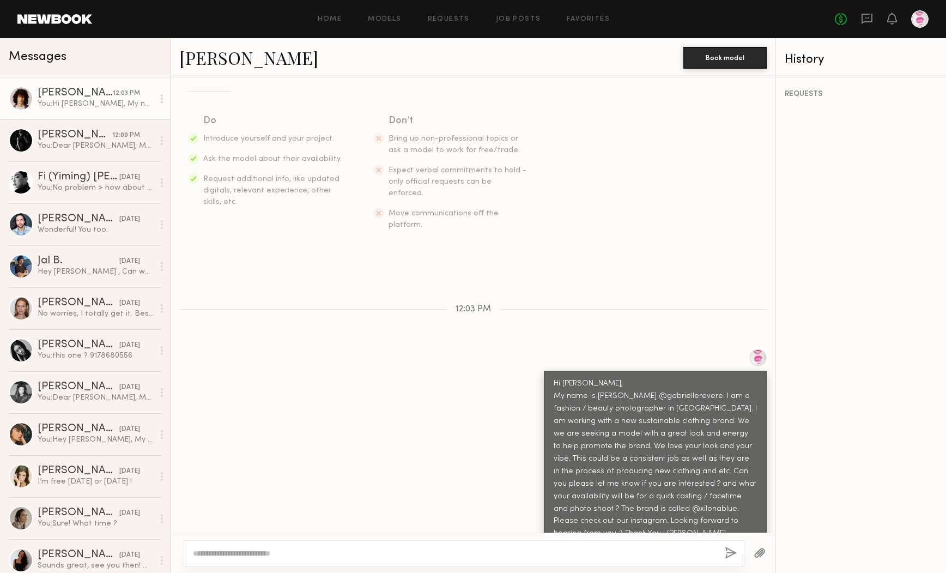
scroll to position [220, 0]
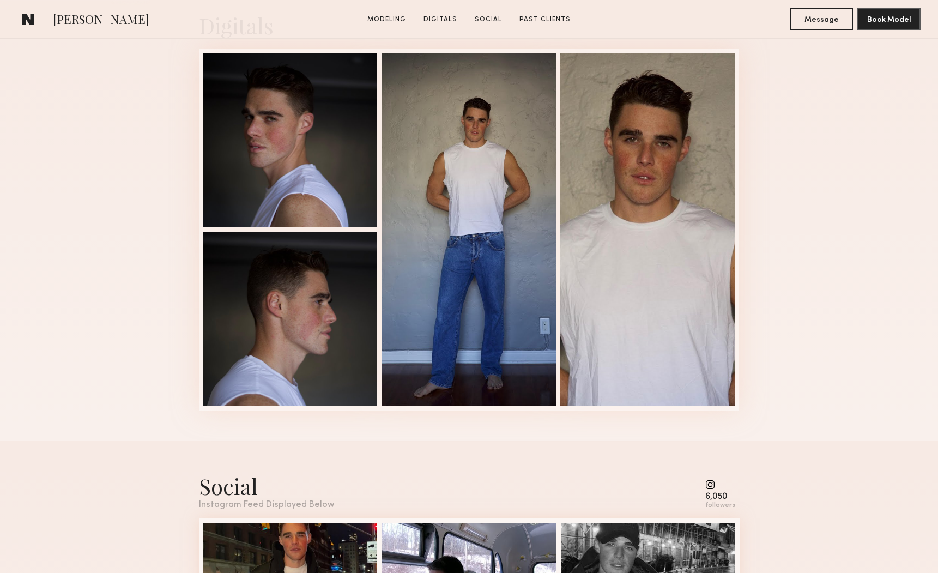
scroll to position [1562, 0]
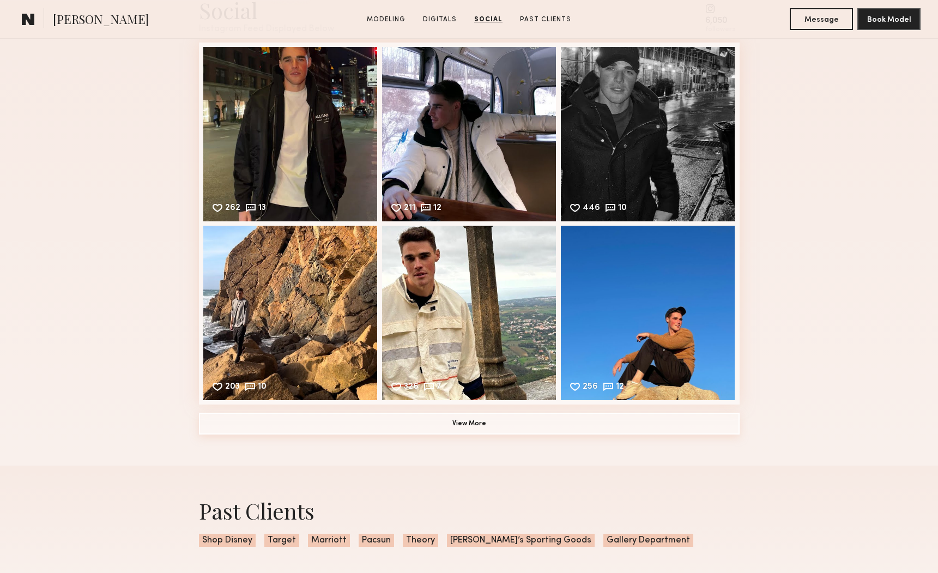
click at [467, 421] on button "View More" at bounding box center [469, 423] width 540 height 22
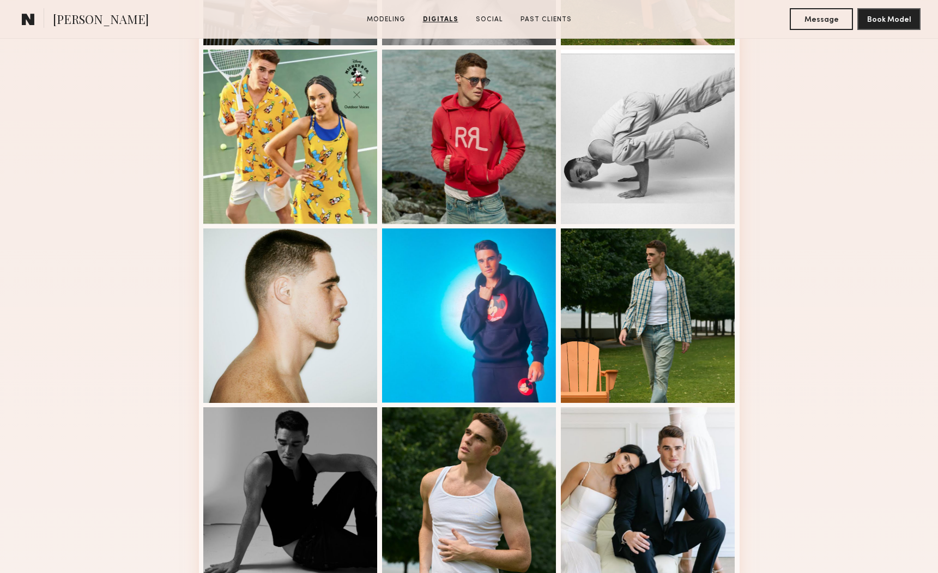
scroll to position [259, 0]
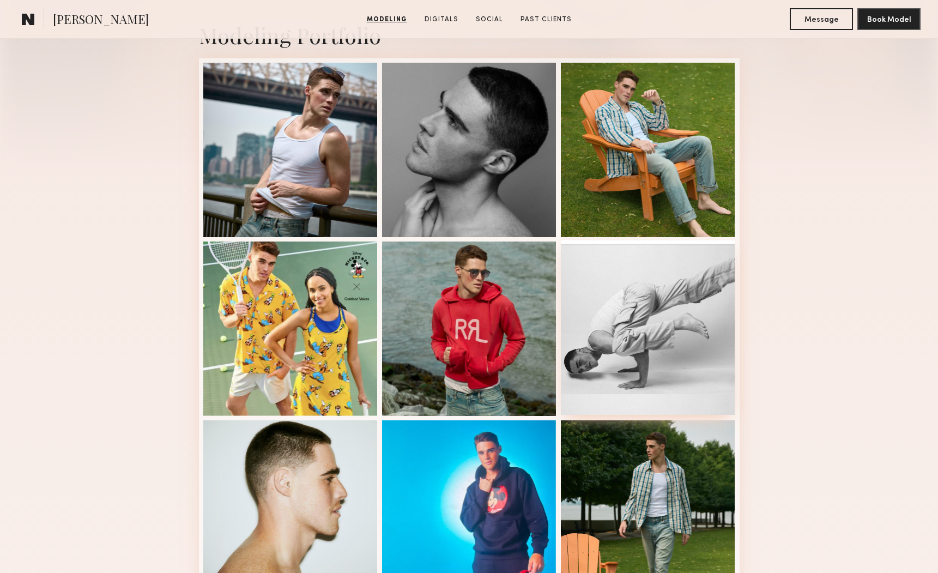
click at [657, 282] on div at bounding box center [648, 327] width 174 height 174
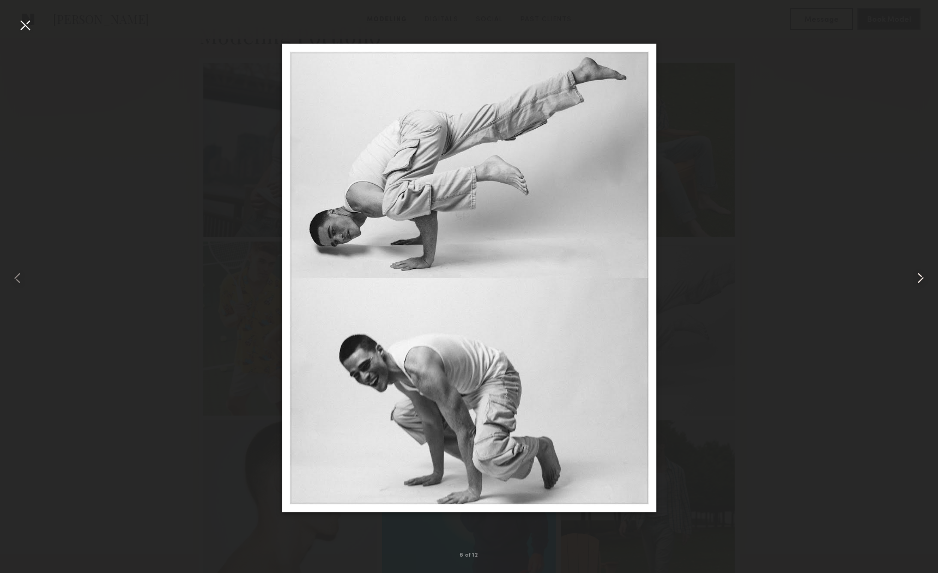
click at [916, 276] on common-icon at bounding box center [919, 277] width 17 height 17
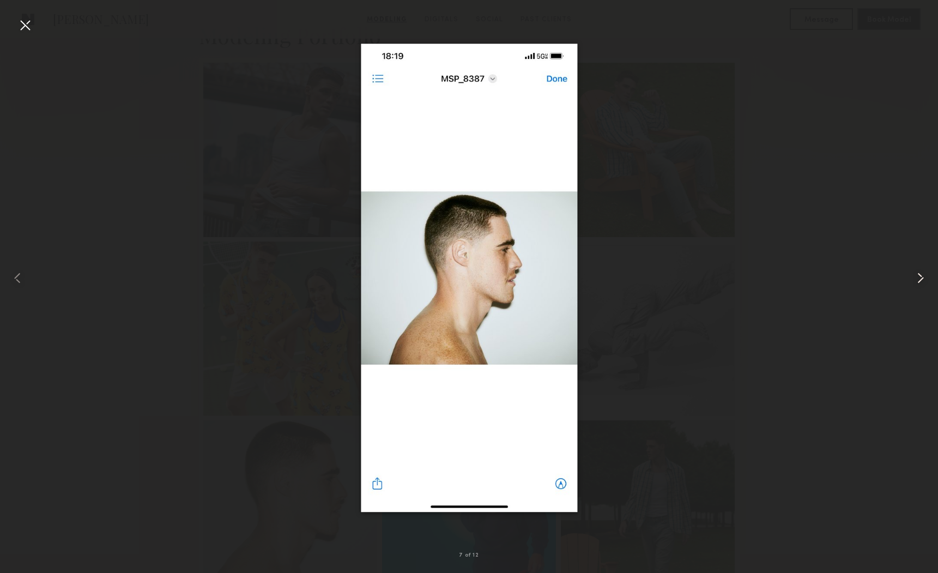
click at [916, 276] on common-icon at bounding box center [919, 277] width 17 height 17
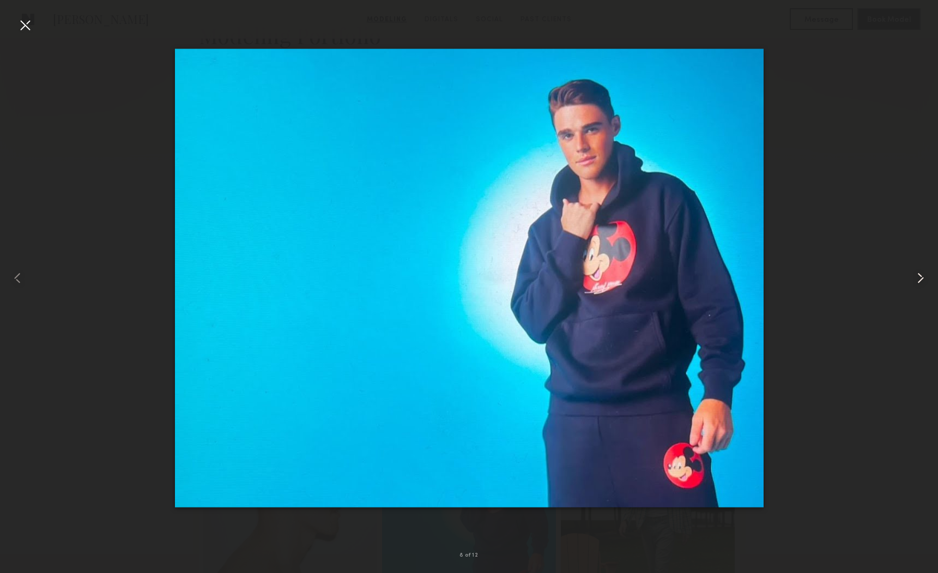
click at [916, 276] on common-icon at bounding box center [919, 277] width 17 height 17
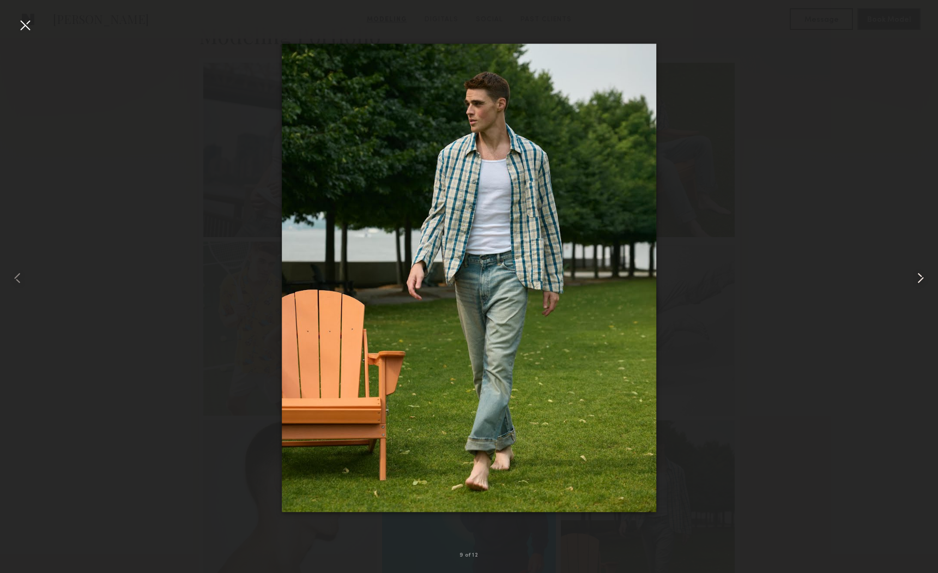
click at [916, 276] on common-icon at bounding box center [919, 277] width 17 height 17
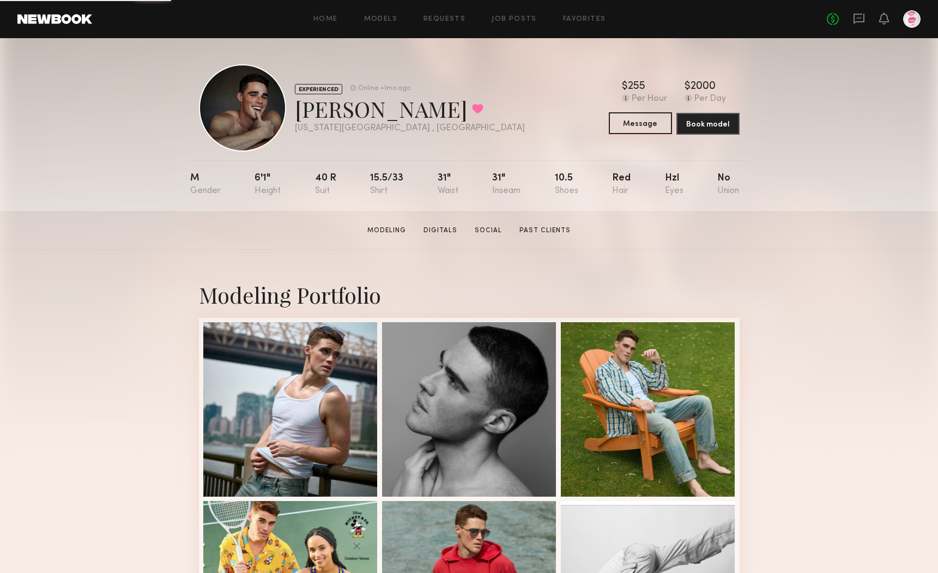
click at [643, 125] on button "Message" at bounding box center [640, 123] width 63 height 22
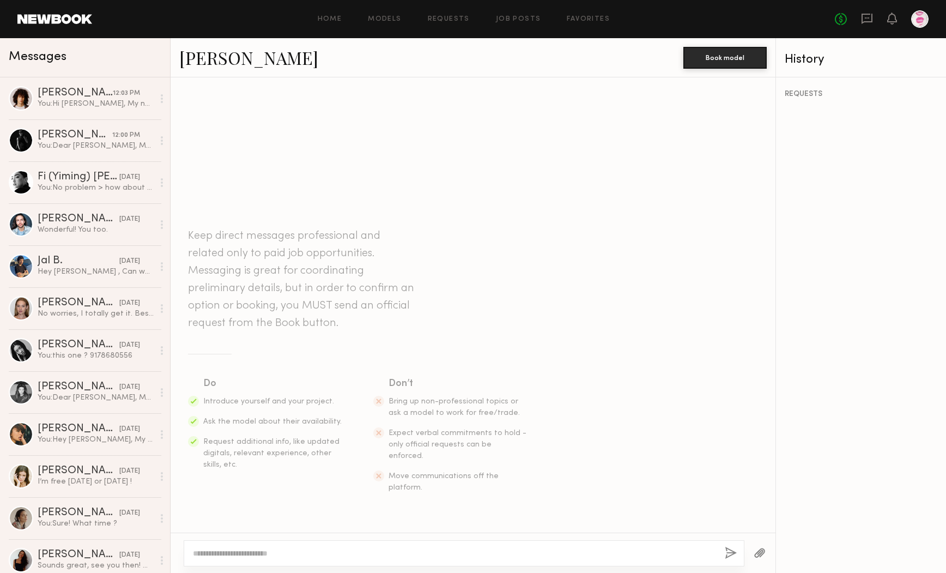
click at [251, 550] on textarea at bounding box center [454, 553] width 523 height 11
type textarea "**********"
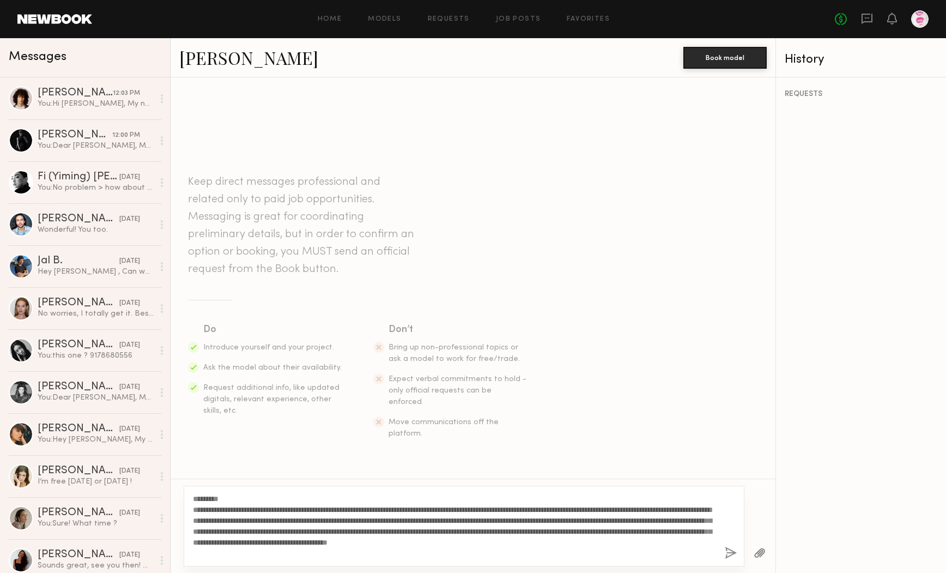
drag, startPoint x: 228, startPoint y: 497, endPoint x: 181, endPoint y: 496, distance: 47.4
click at [181, 496] on div "**********" at bounding box center [473, 525] width 605 height 94
type textarea "**********"
click at [732, 550] on button "button" at bounding box center [731, 553] width 12 height 14
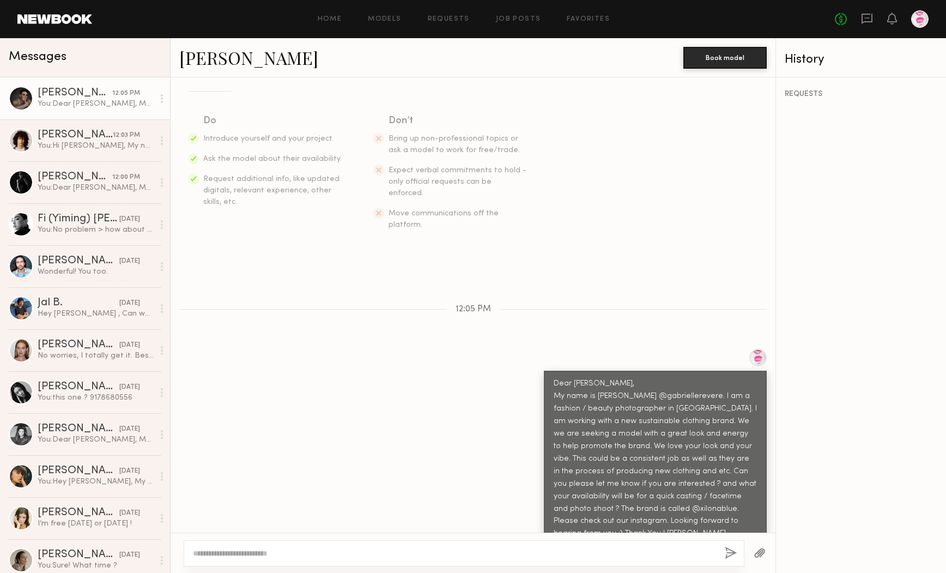
scroll to position [220, 0]
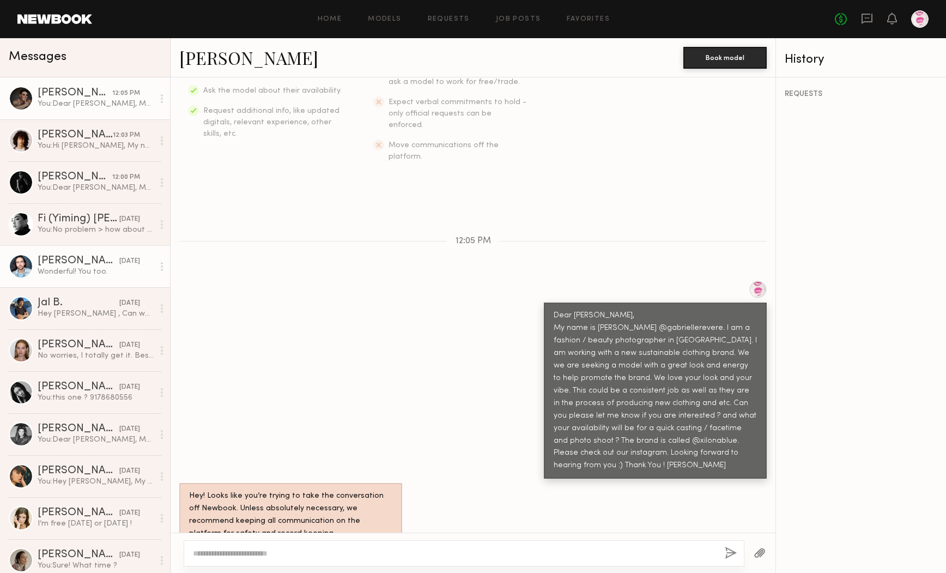
click at [157, 267] on div at bounding box center [162, 267] width 16 height 22
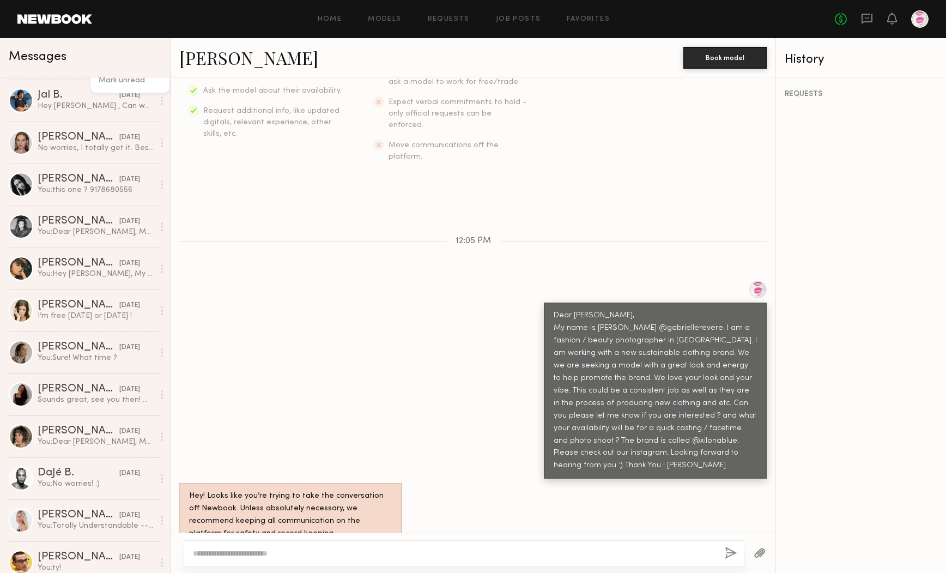
scroll to position [0, 0]
